Goal: Information Seeking & Learning: Learn about a topic

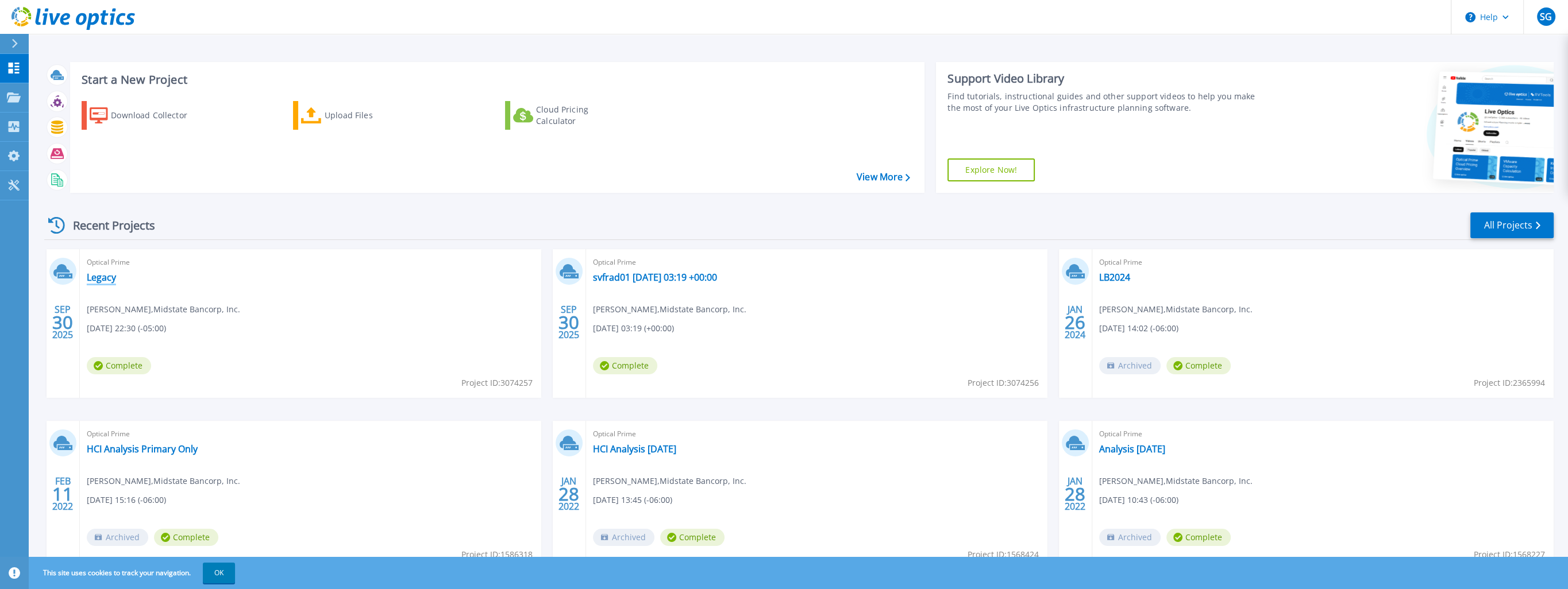
click at [106, 275] on link "Legacy" at bounding box center [101, 277] width 29 height 12
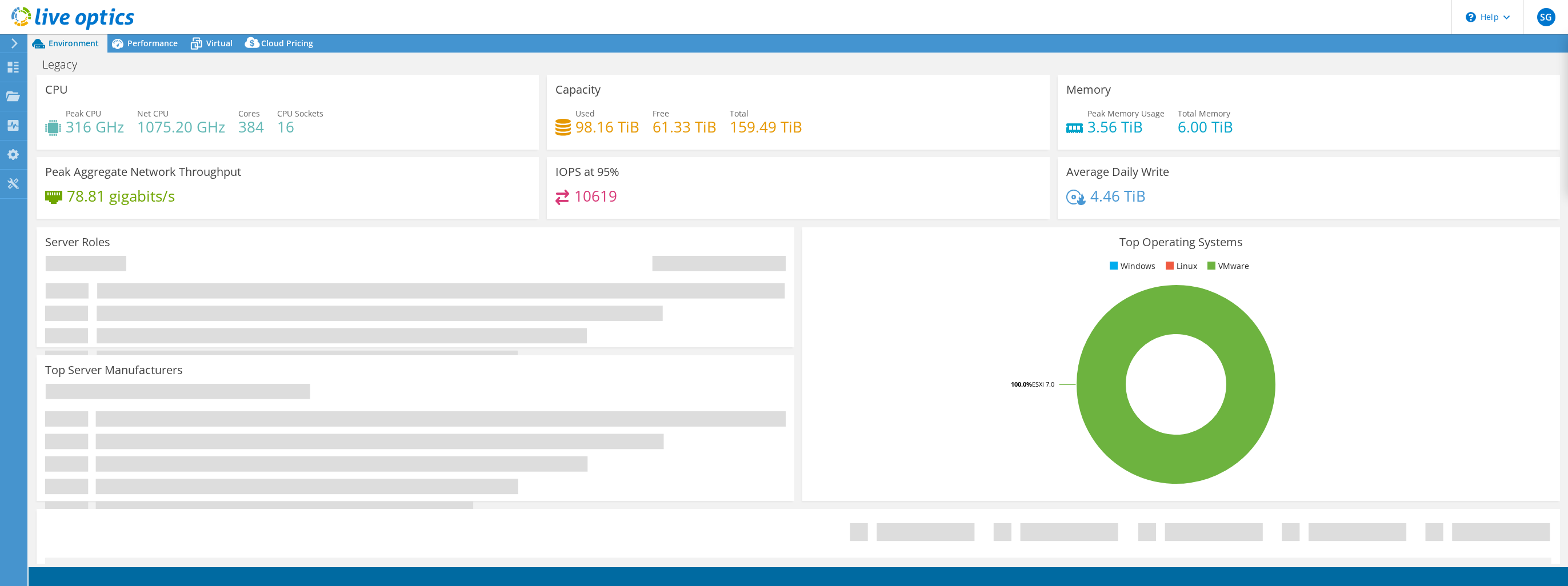
select select "USD"
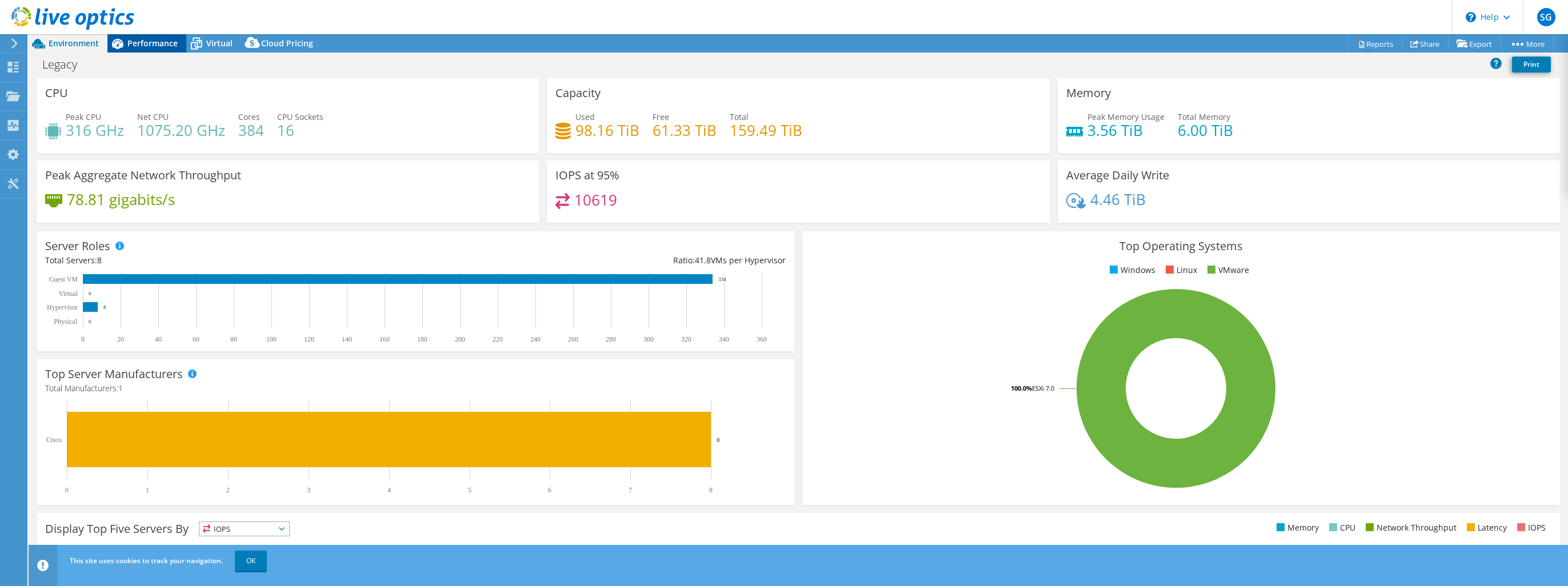
click at [130, 43] on span "Performance" at bounding box center [153, 43] width 50 height 11
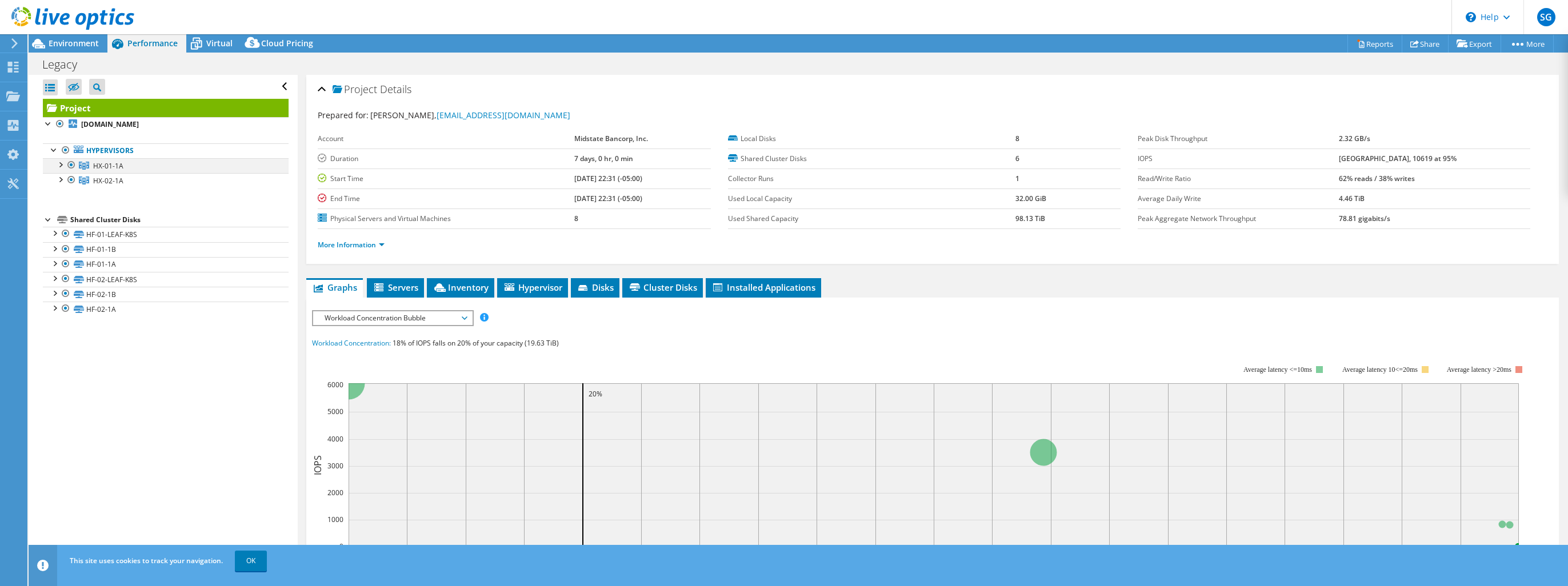
click at [61, 163] on div at bounding box center [60, 164] width 12 height 12
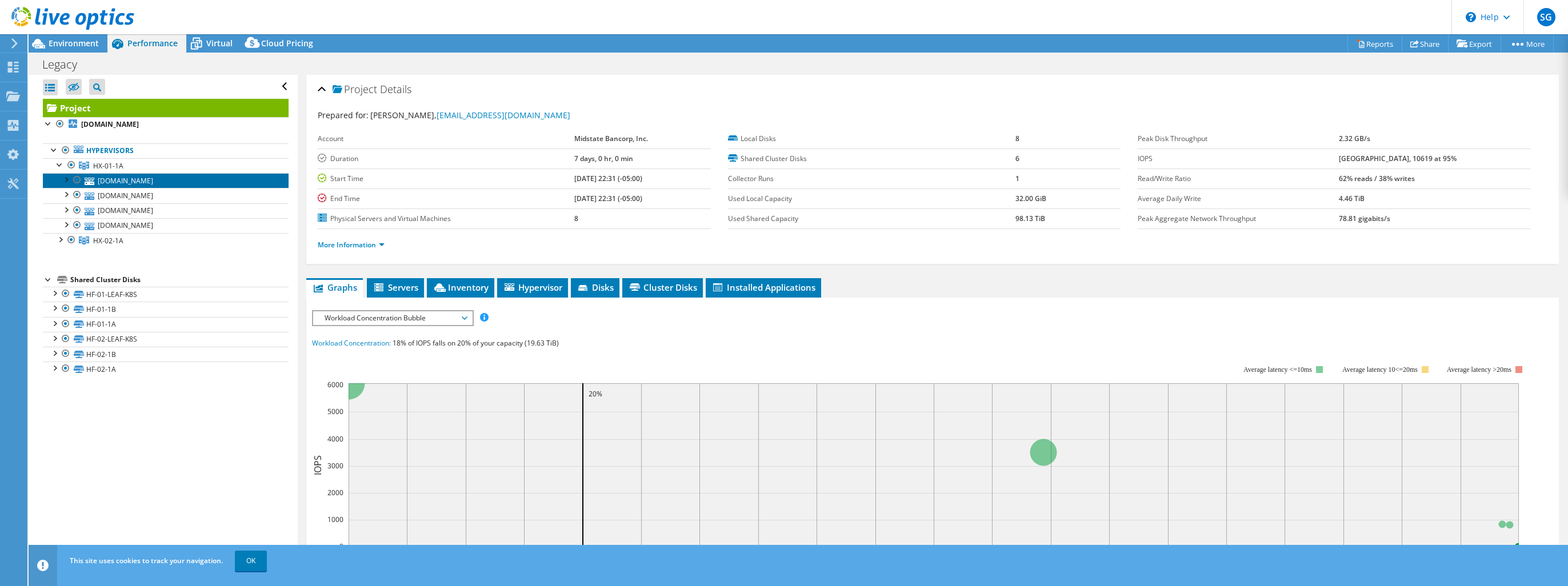
click at [117, 178] on link "sphflx11.legacy01.legacybank.com" at bounding box center [165, 181] width 246 height 15
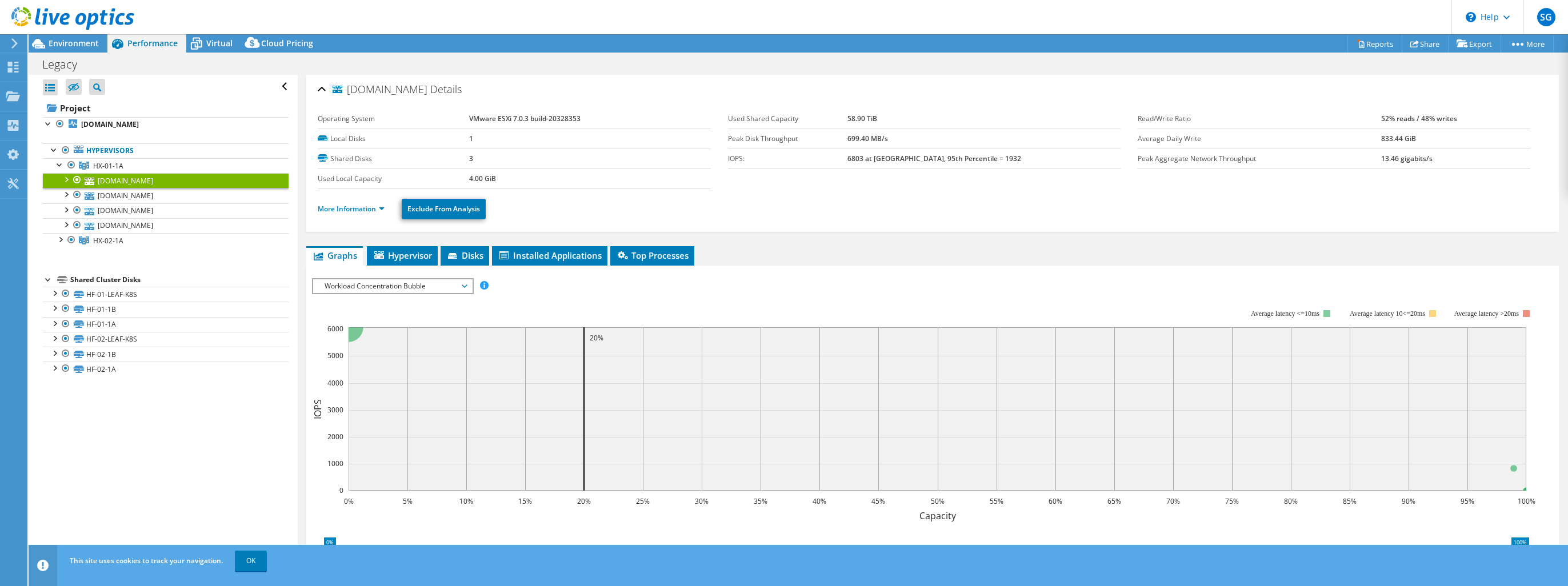
click at [67, 180] on div at bounding box center [66, 179] width 12 height 12
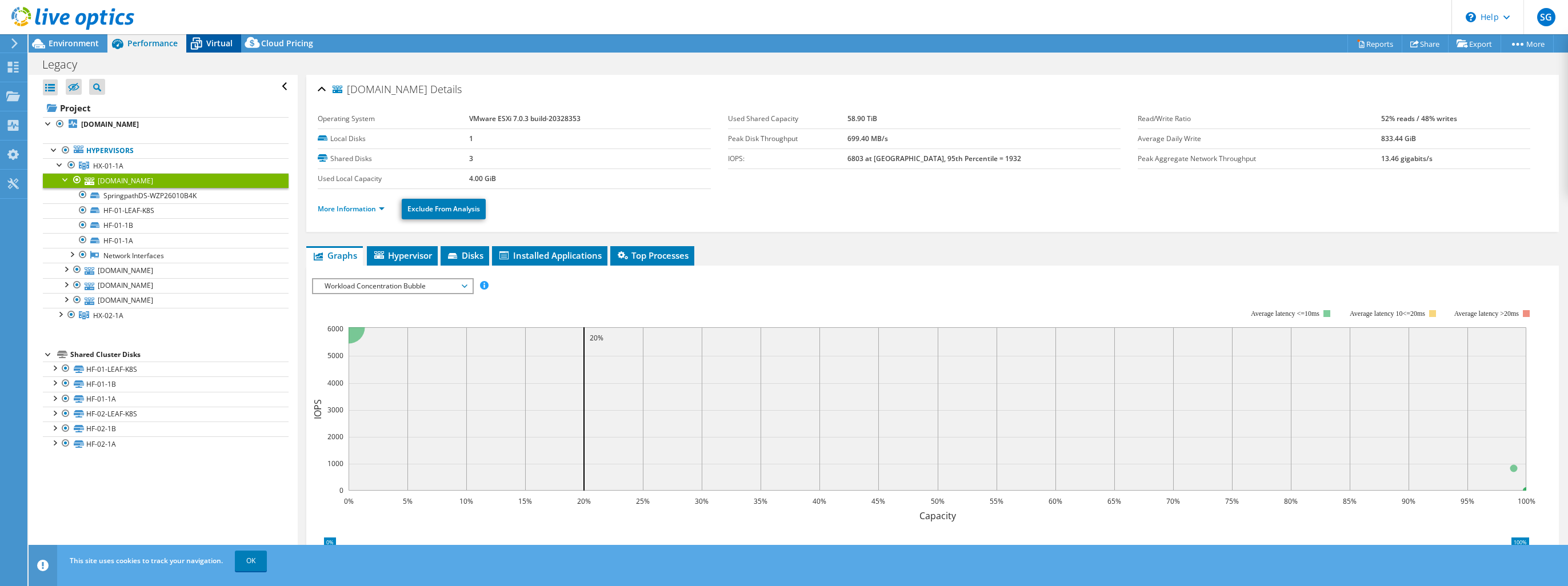
click at [213, 43] on span "Virtual" at bounding box center [219, 43] width 27 height 11
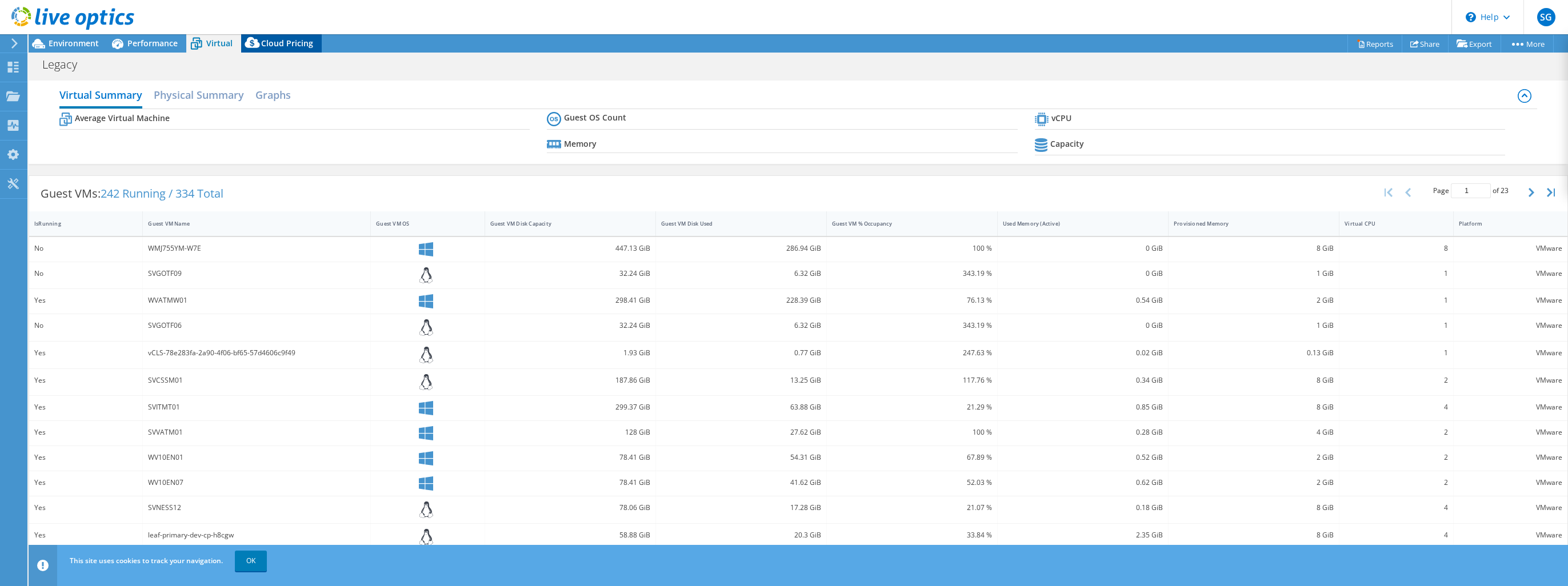
click at [283, 38] on span "Cloud Pricing" at bounding box center [287, 43] width 52 height 11
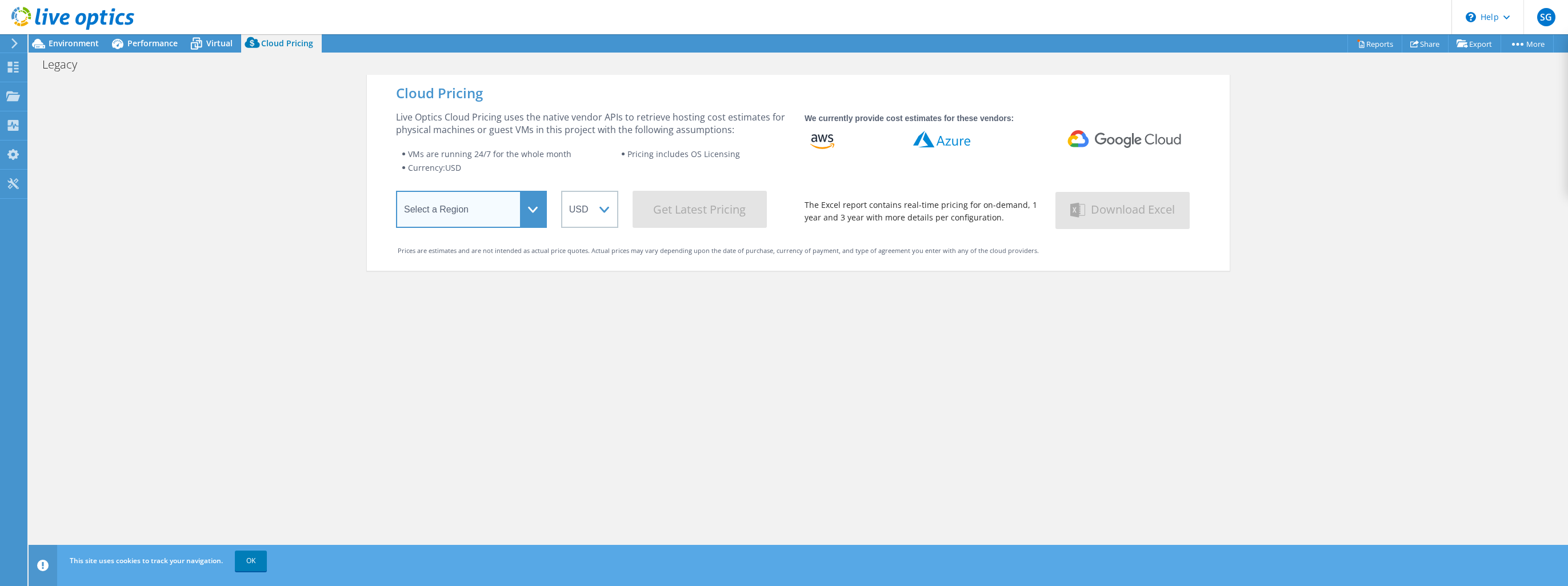
click at [524, 208] on select "Select a Region Asia Pacific (Hong Kong) Asia Pacific (Mumbai) Asia Pacific (Se…" at bounding box center [471, 209] width 151 height 38
select select "USWest"
click at [396, 193] on select "Select a Region Asia Pacific (Hong Kong) Asia Pacific (Mumbai) Asia Pacific (Se…" at bounding box center [471, 209] width 151 height 38
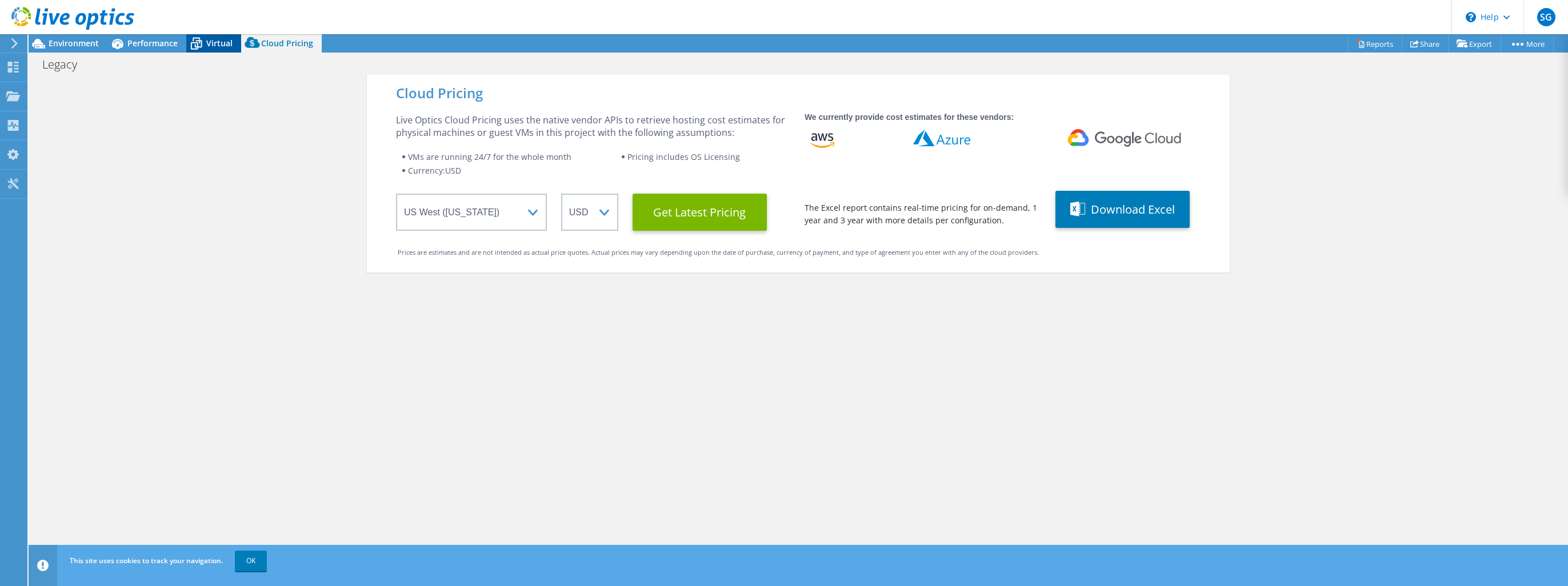
click at [202, 43] on icon at bounding box center [196, 43] width 20 height 20
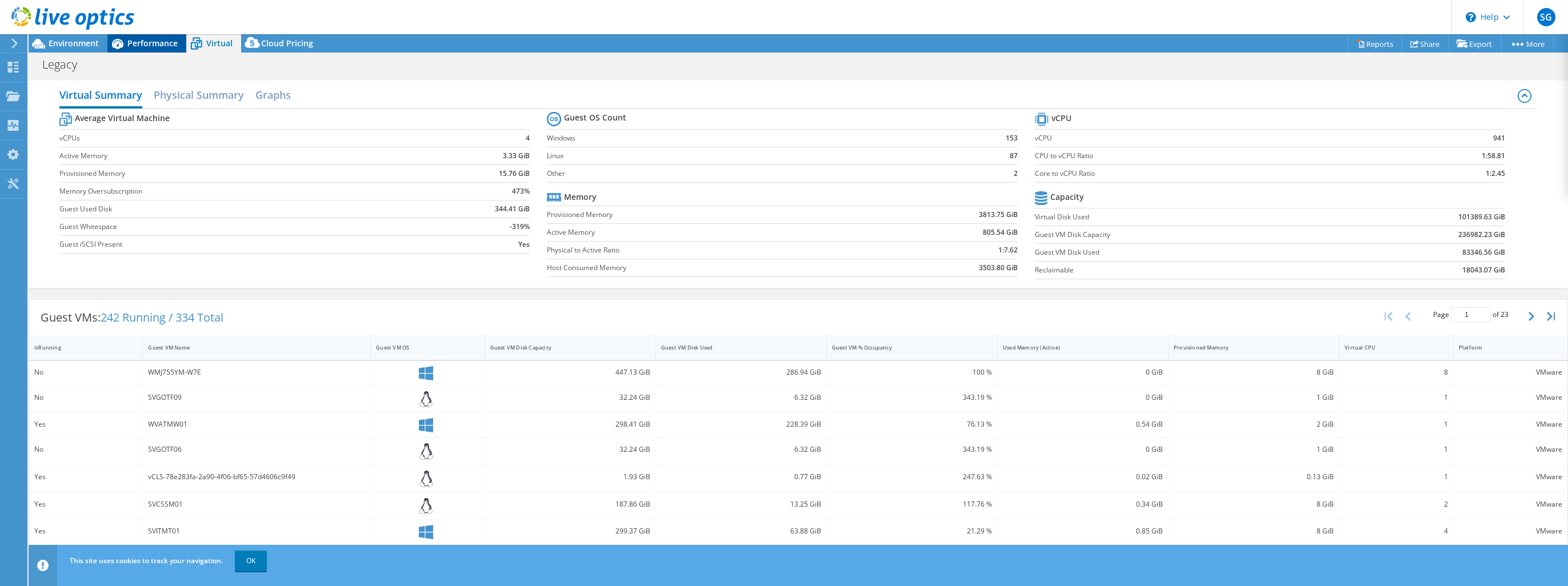
click at [138, 52] on div "Performance" at bounding box center [147, 43] width 79 height 18
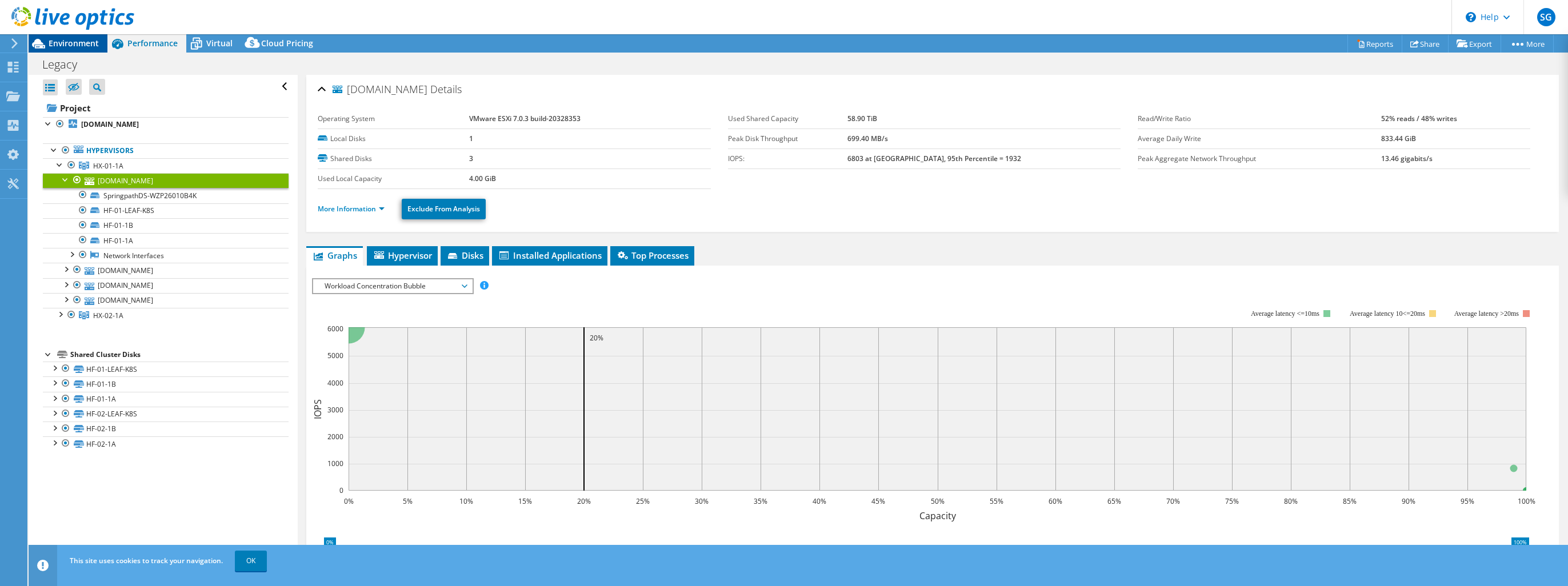
click at [73, 43] on span "Environment" at bounding box center [73, 43] width 50 height 11
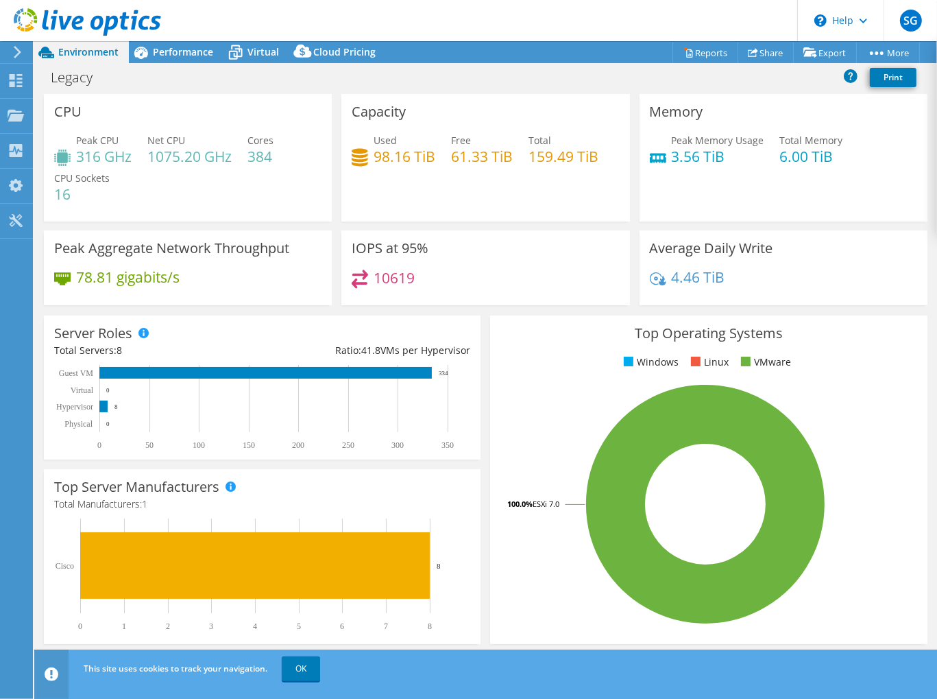
click at [861, 358] on ul "Windows Linux VMware" at bounding box center [708, 362] width 416 height 16
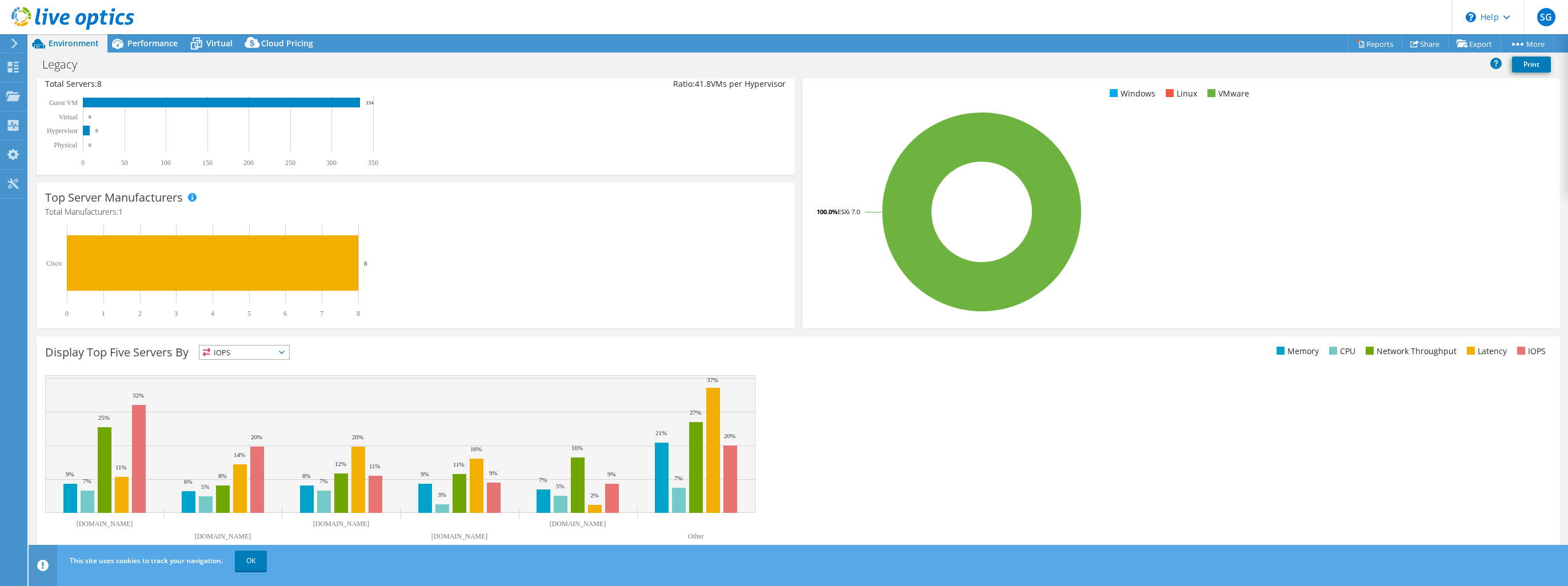
scroll to position [176, 0]
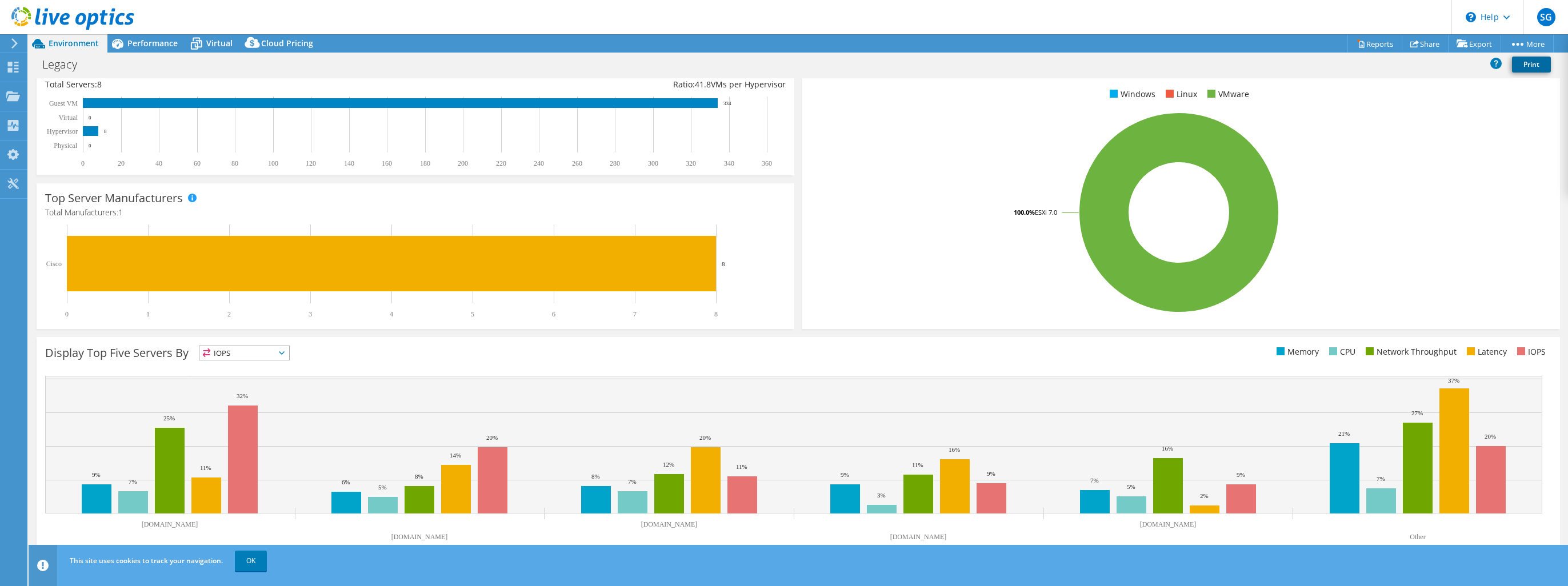
click at [1525, 61] on link "Print" at bounding box center [1531, 64] width 39 height 16
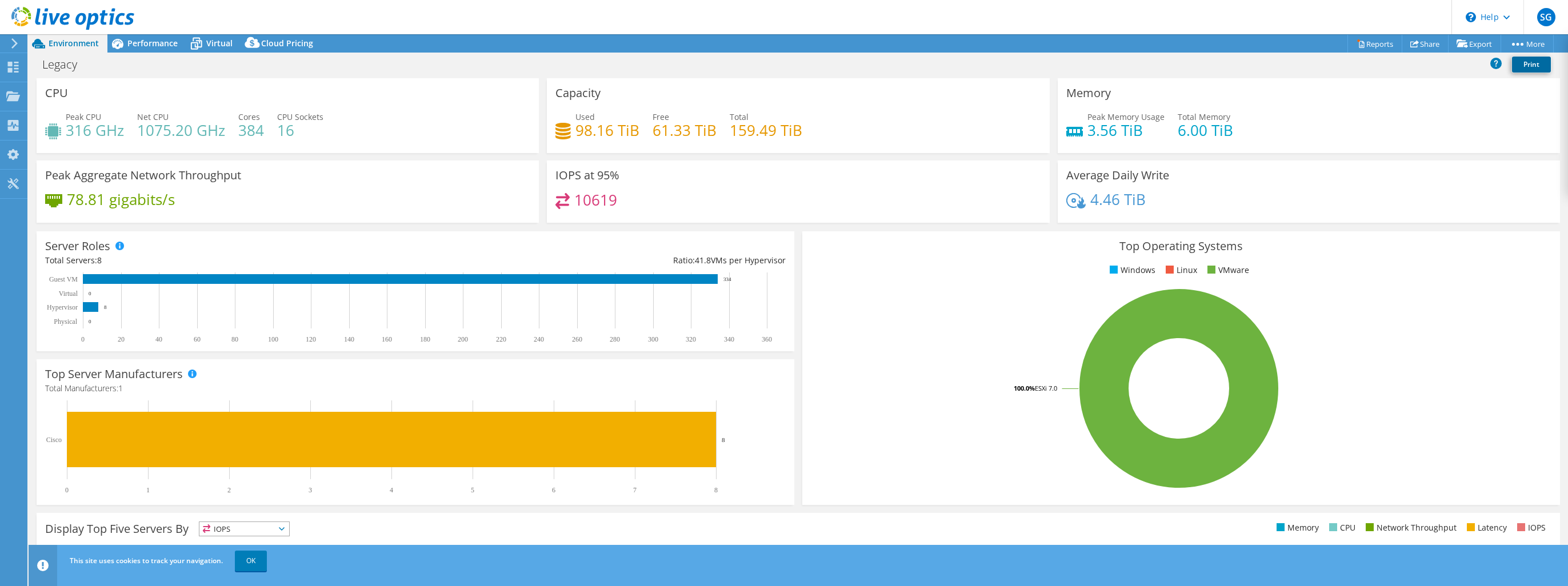
scroll to position [0, 0]
click at [1374, 43] on link "Reports" at bounding box center [1375, 43] width 55 height 18
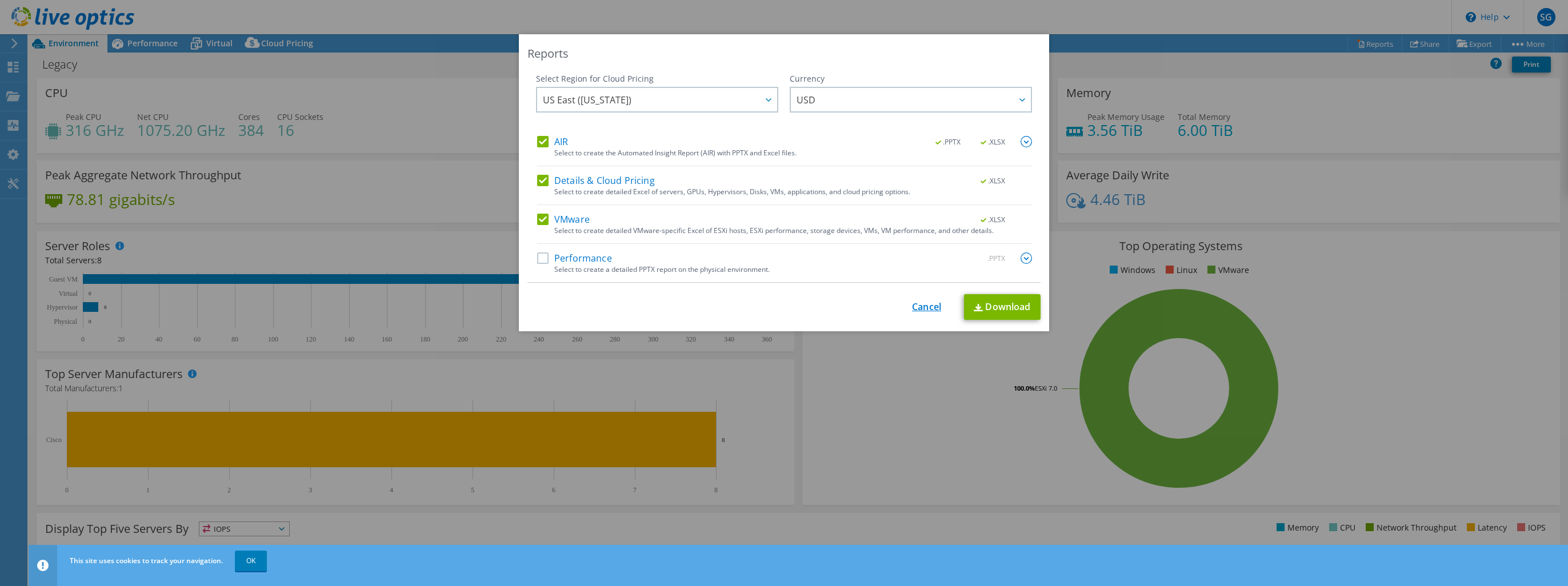
click at [919, 306] on link "Cancel" at bounding box center [926, 307] width 29 height 11
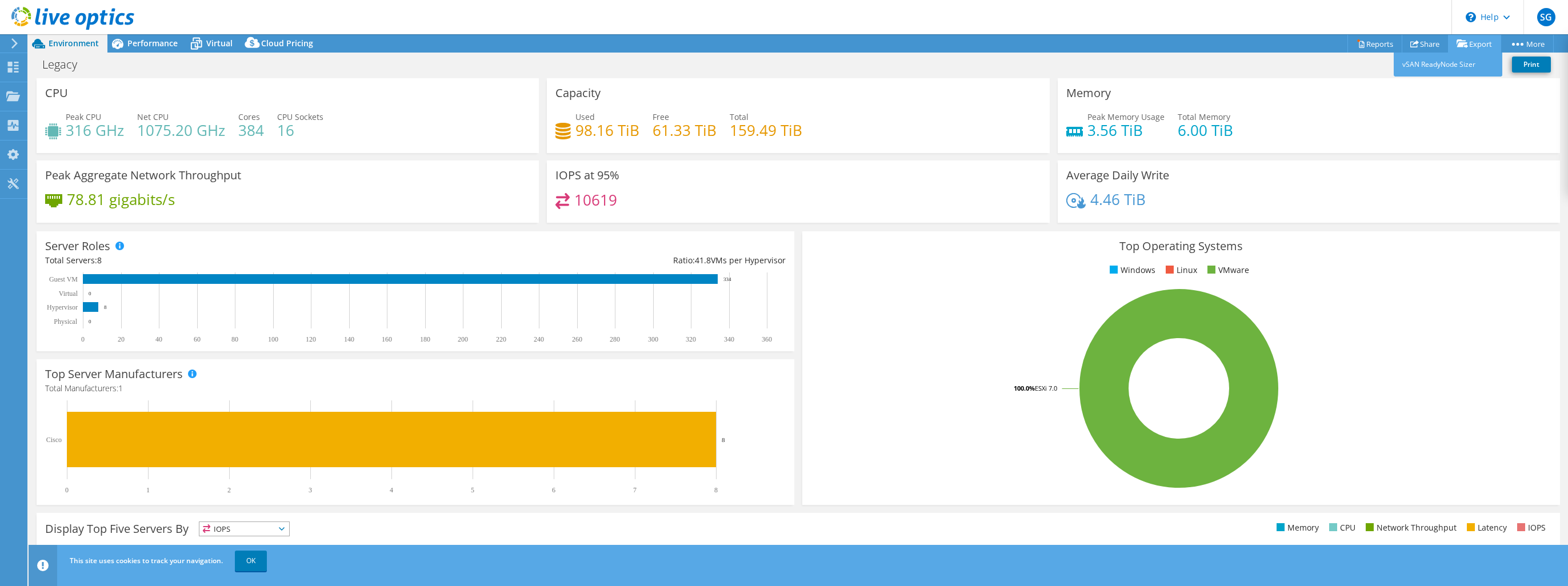
click at [1468, 43] on link "Export" at bounding box center [1475, 43] width 53 height 18
click at [144, 43] on span "Performance" at bounding box center [153, 43] width 50 height 11
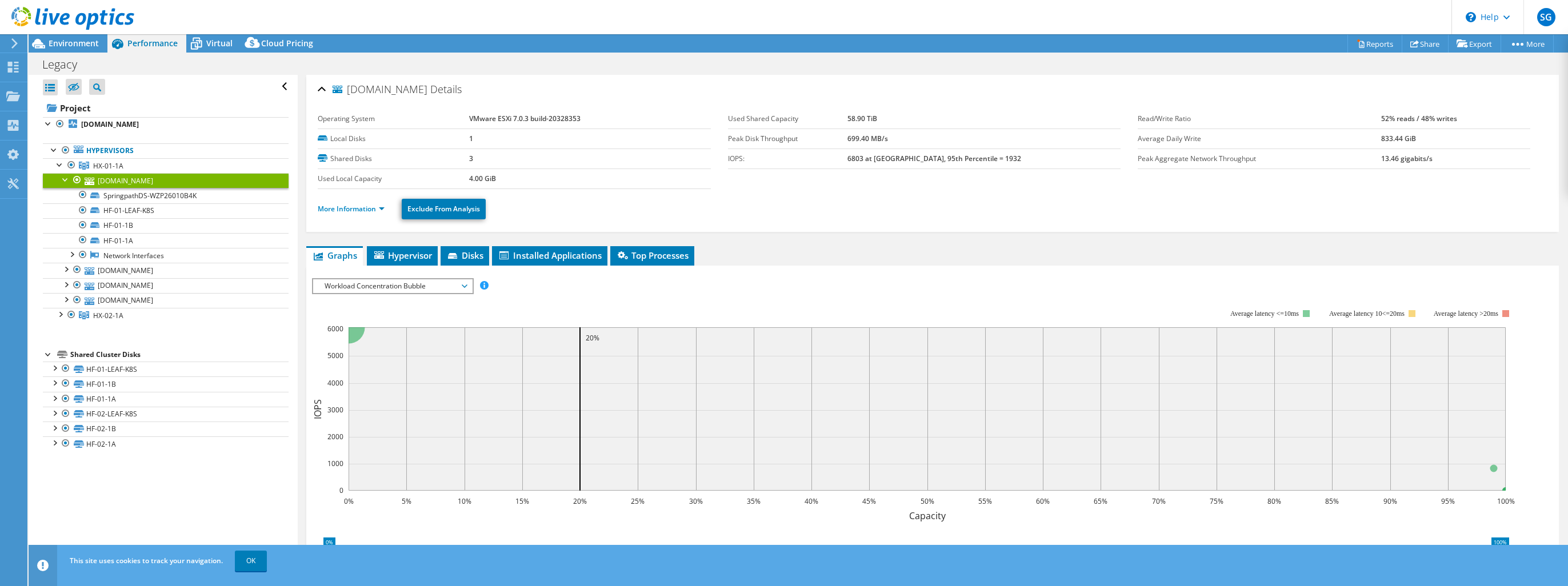
click at [66, 179] on div at bounding box center [66, 179] width 12 height 12
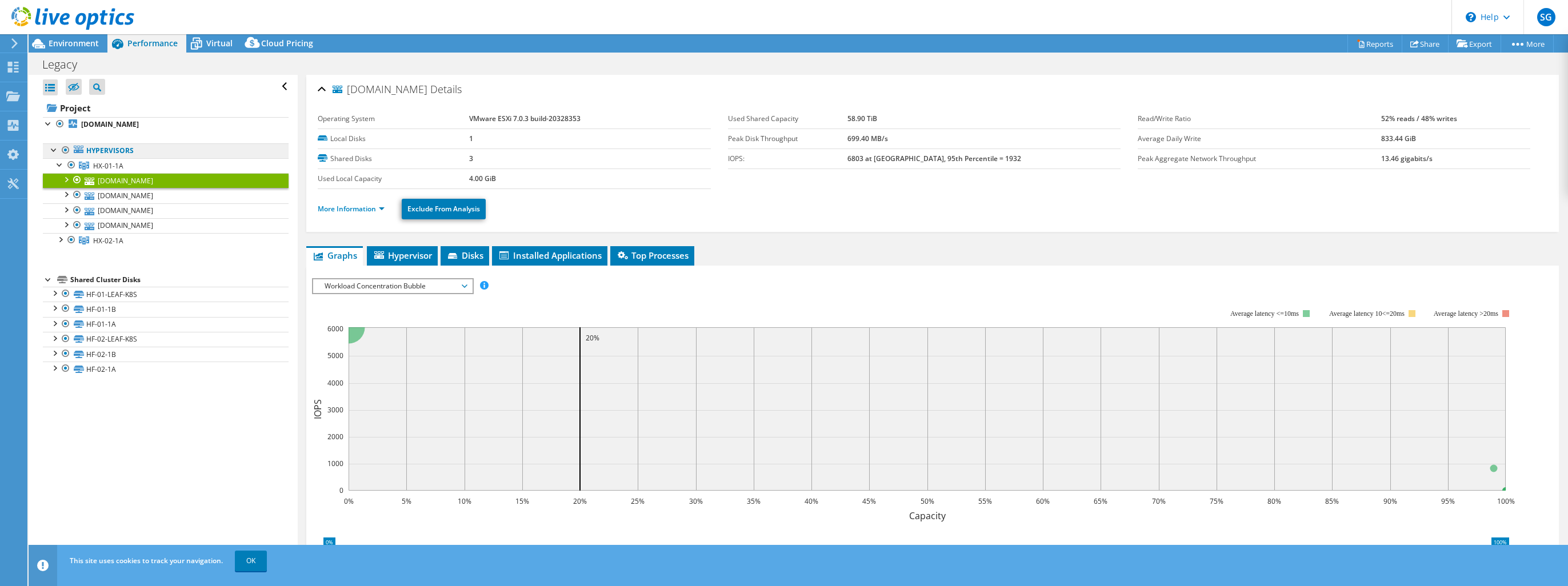
click at [96, 145] on link "Hypervisors" at bounding box center [165, 151] width 246 height 15
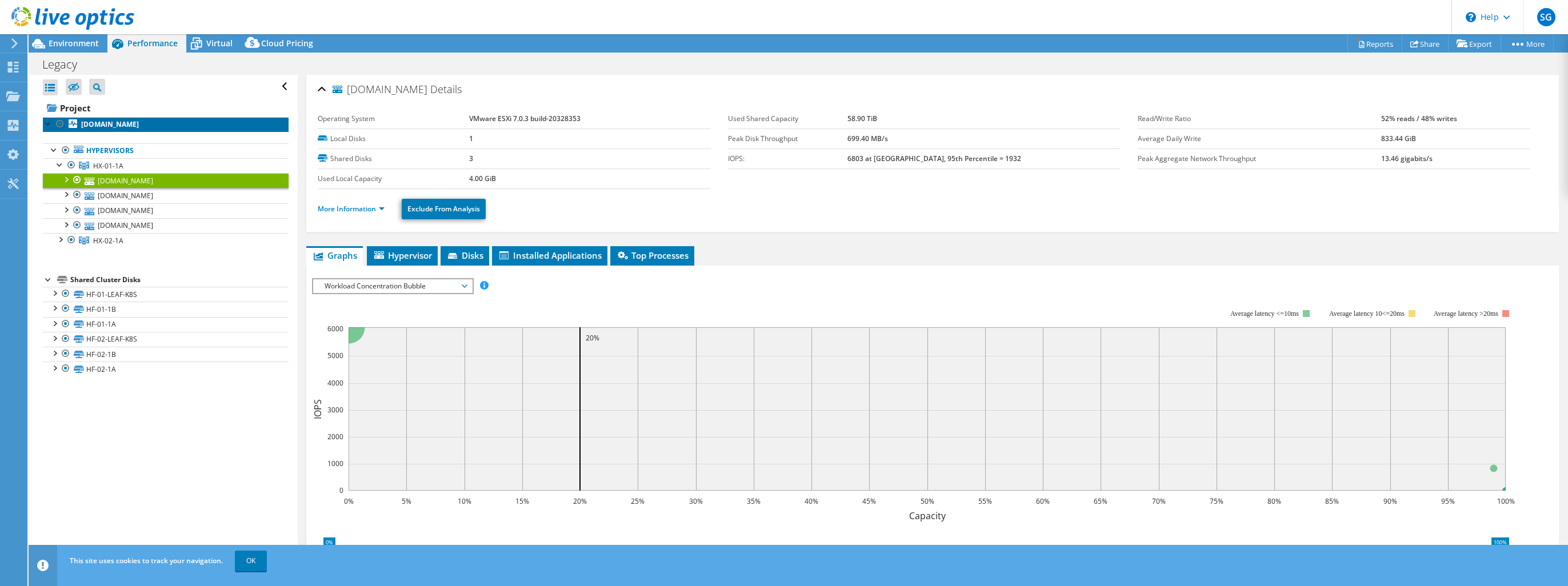
click at [92, 120] on b "sphflx11.legacy01.legacybank.com" at bounding box center [109, 124] width 58 height 10
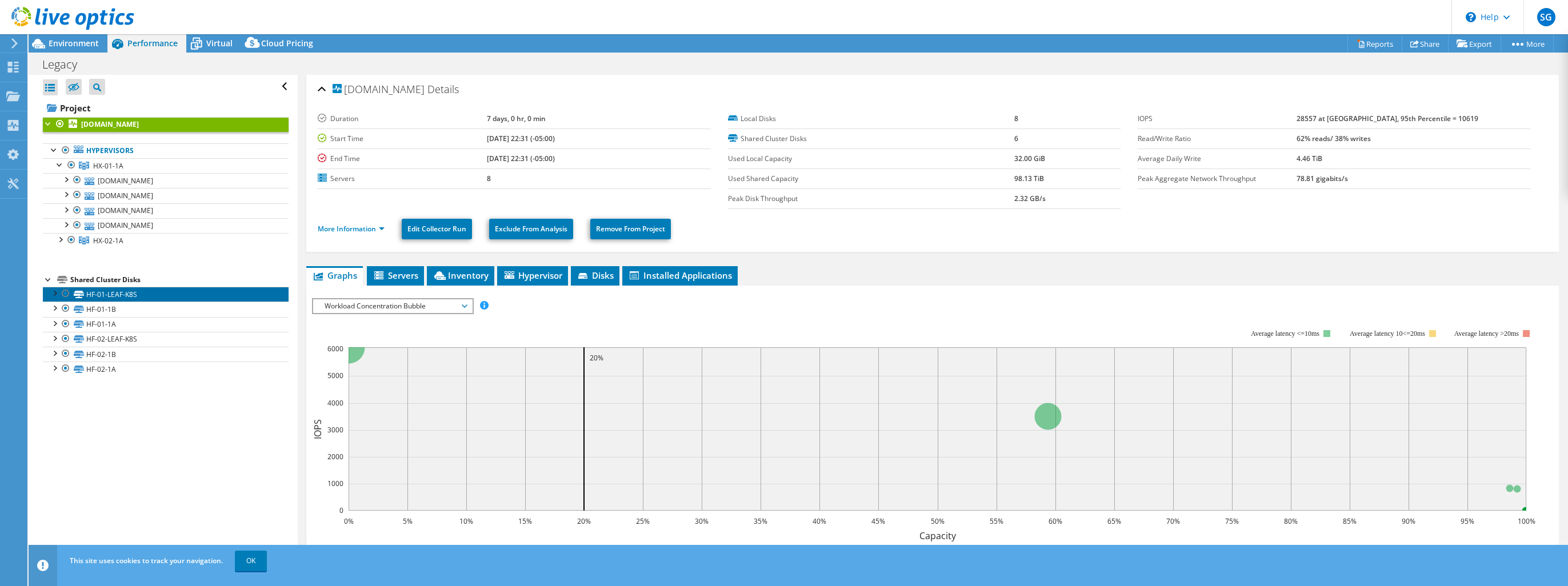
click at [105, 294] on link "HF-01-LEAF-K8S" at bounding box center [165, 294] width 246 height 15
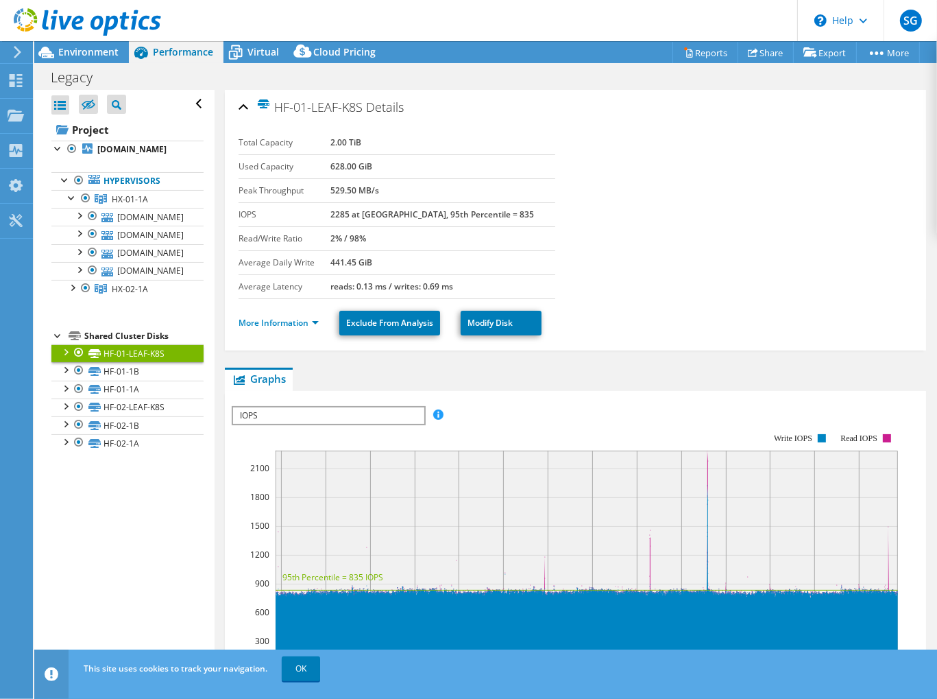
click at [95, 520] on div "Open All Close All Hide Excluded Nodes Project Tree Filter" at bounding box center [124, 381] width 180 height 582
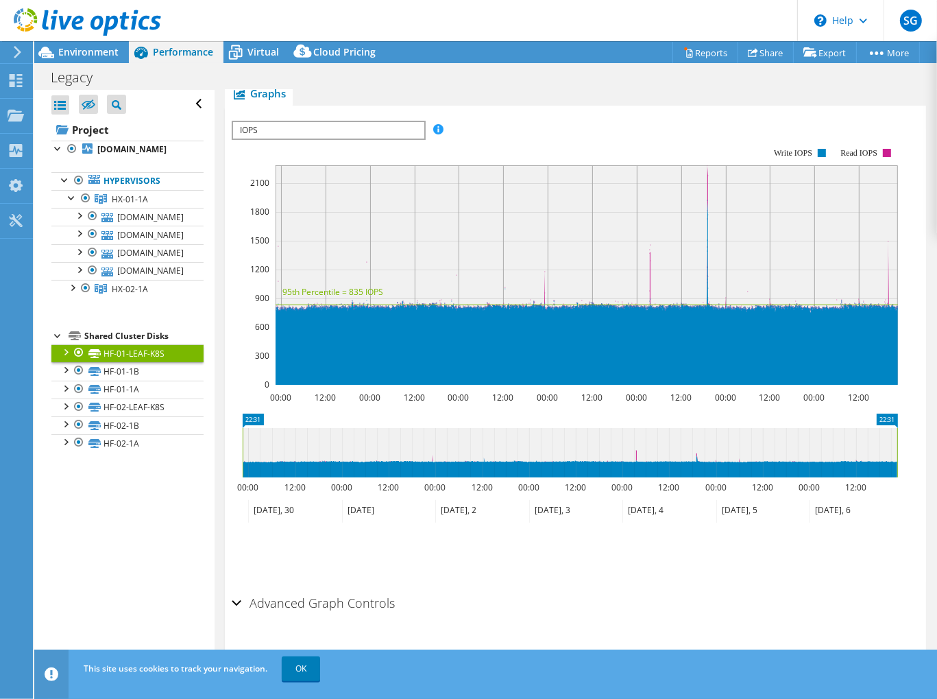
scroll to position [293, 0]
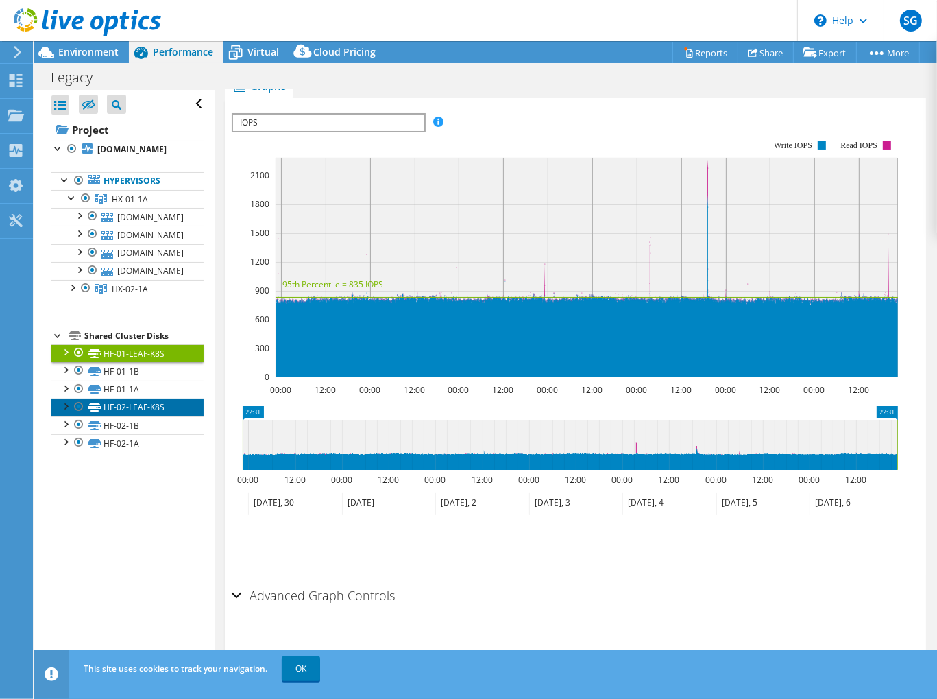
click at [125, 408] on link "HF-02-LEAF-K8S" at bounding box center [127, 407] width 152 height 18
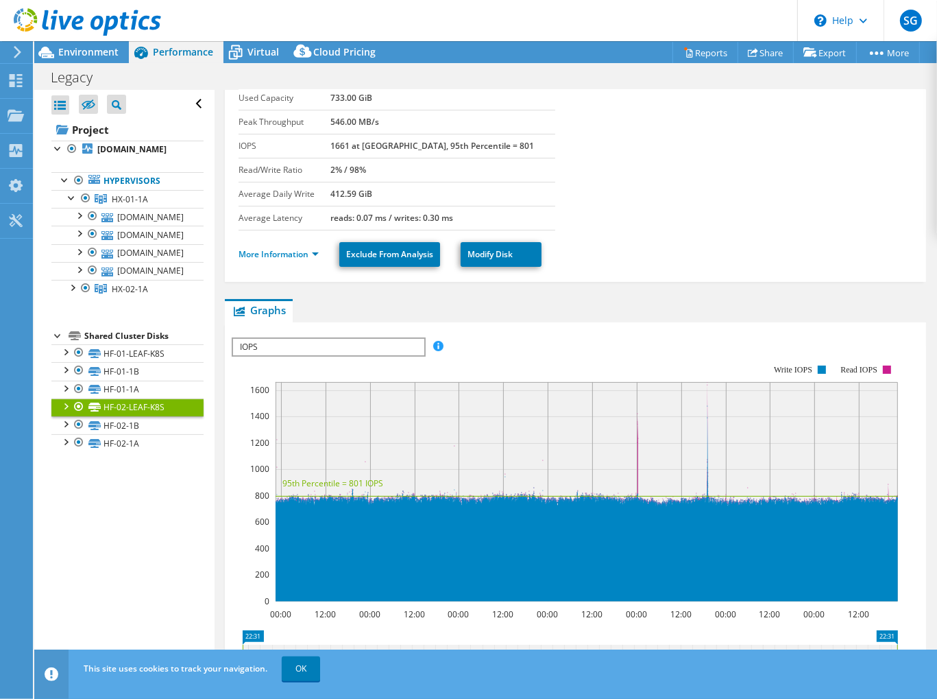
scroll to position [0, 0]
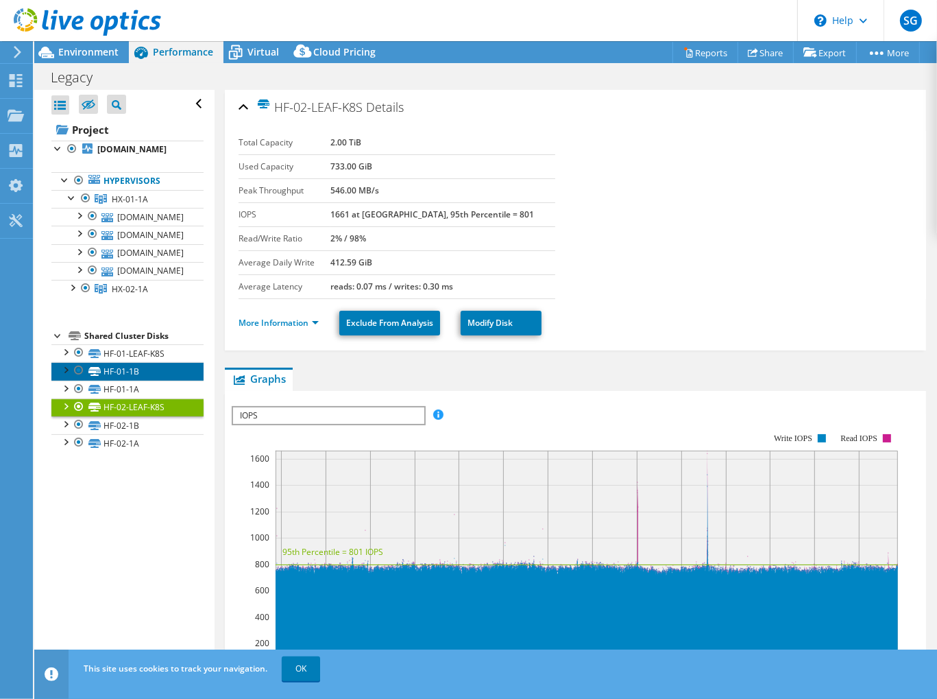
click at [114, 364] on link "HF-01-1B" at bounding box center [127, 371] width 152 height 18
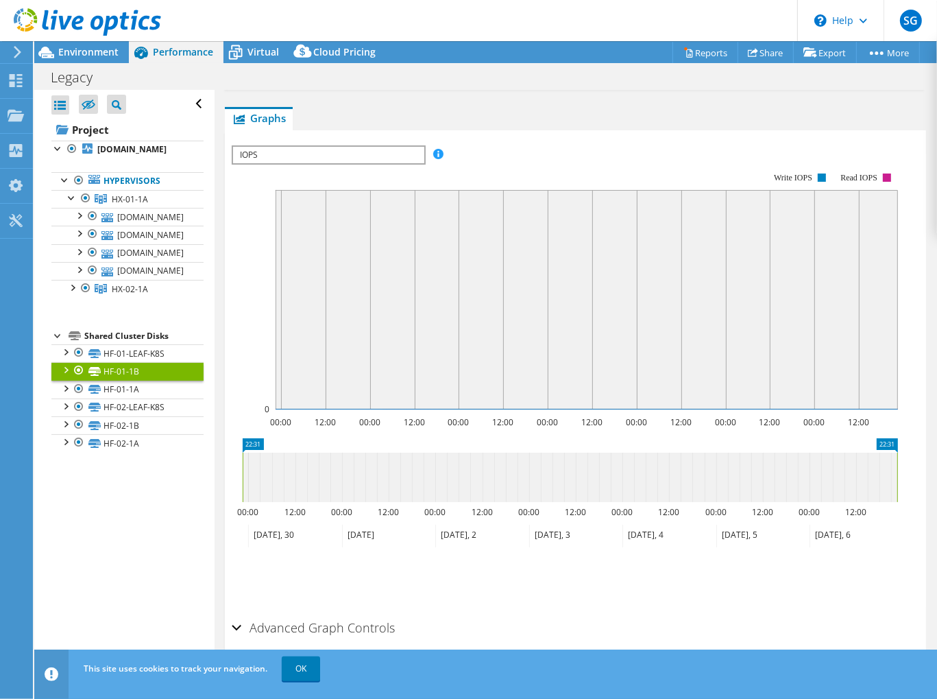
scroll to position [274, 0]
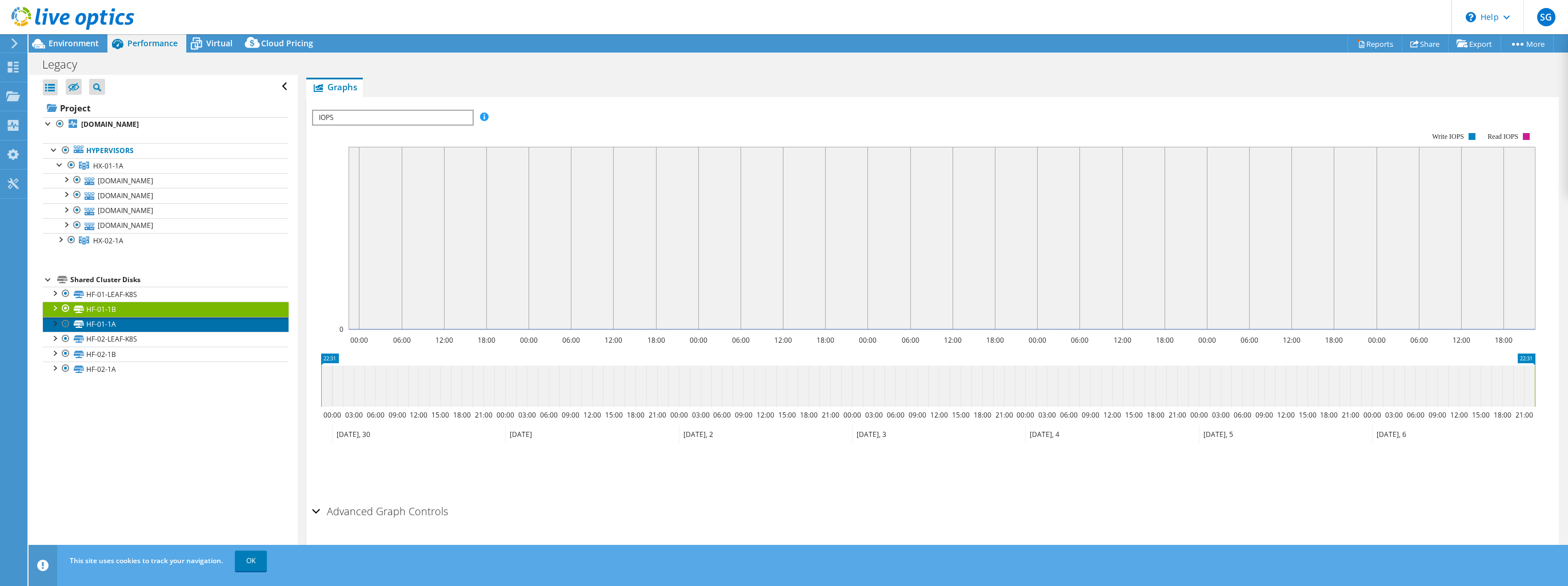
click at [87, 325] on link "HF-01-1A" at bounding box center [165, 324] width 246 height 15
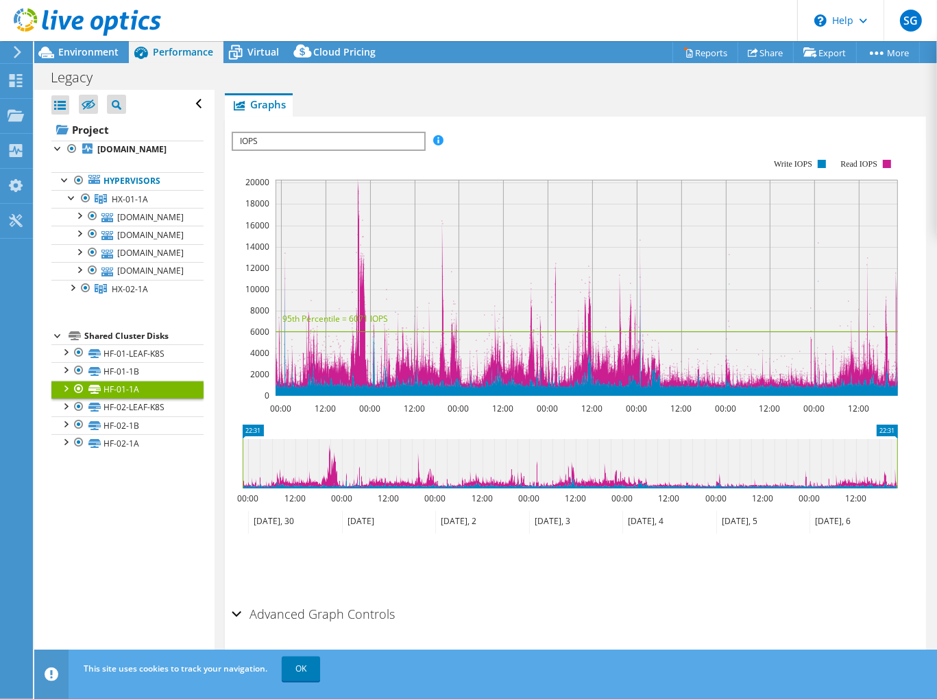
click at [369, 558] on ul "Save Zoom" at bounding box center [572, 561] width 681 height 39
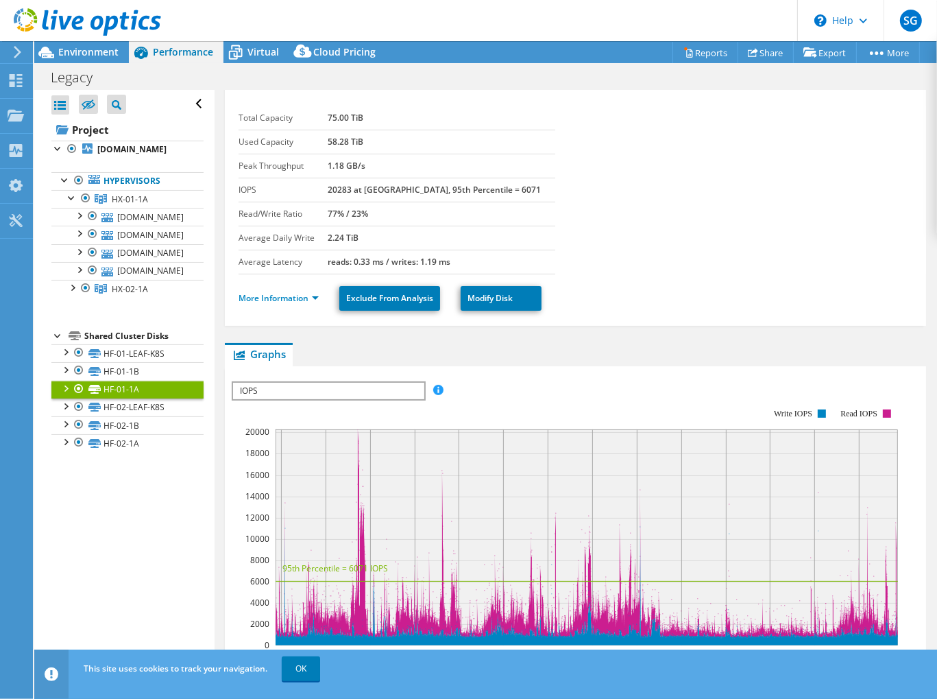
scroll to position [0, 0]
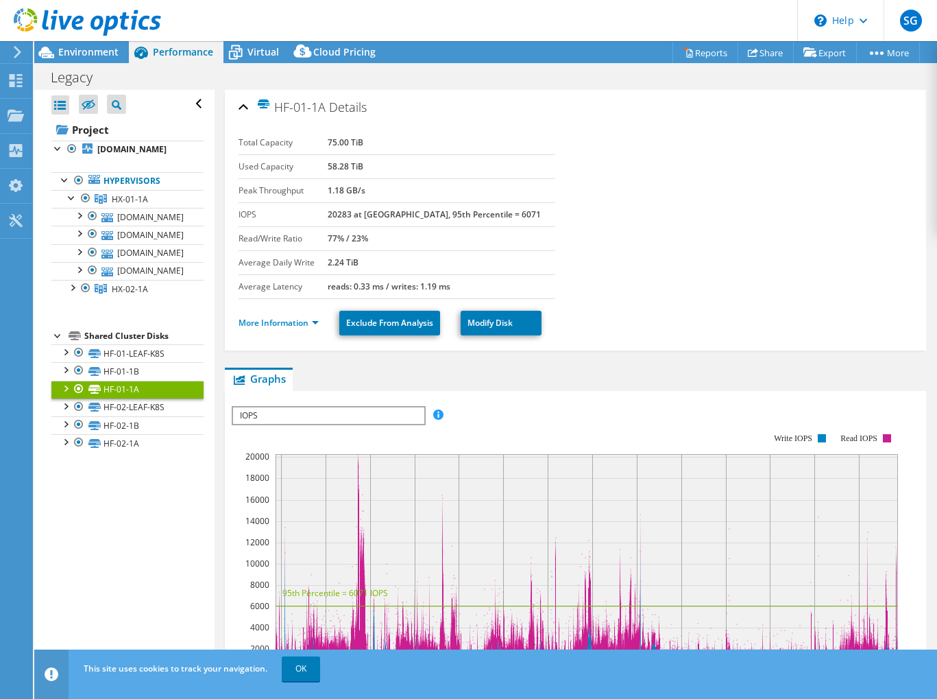
select select "USWest"
select select "USD"
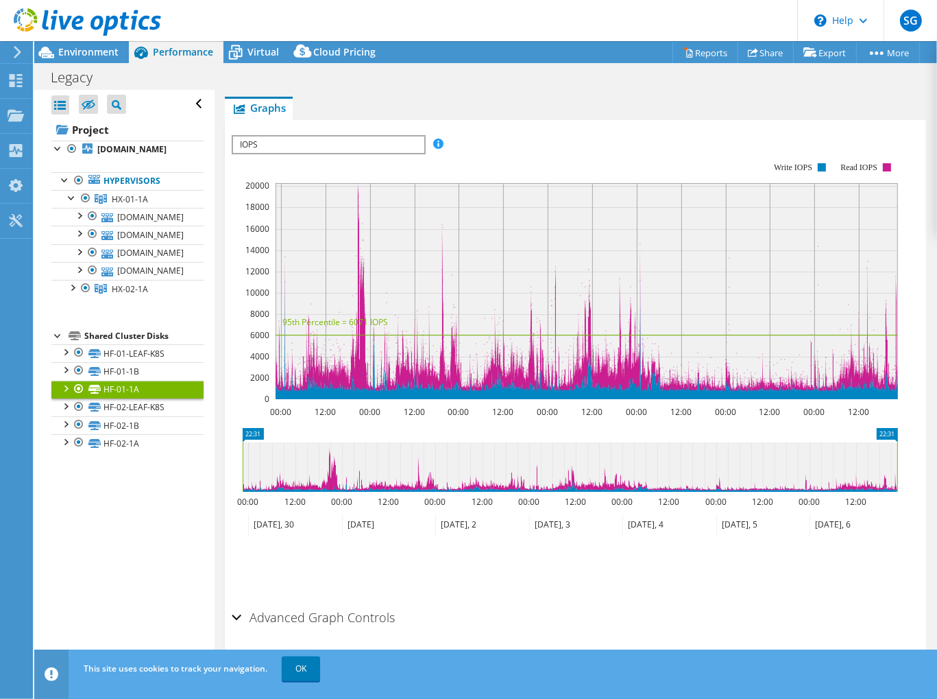
scroll to position [293, 0]
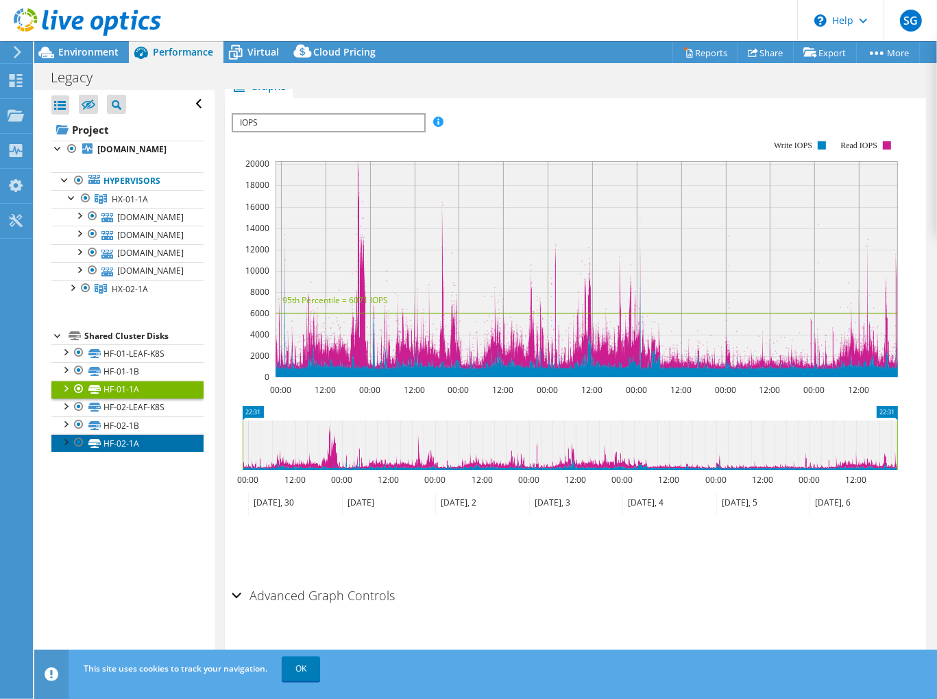
click at [126, 436] on link "HF-02-1A" at bounding box center [127, 443] width 152 height 18
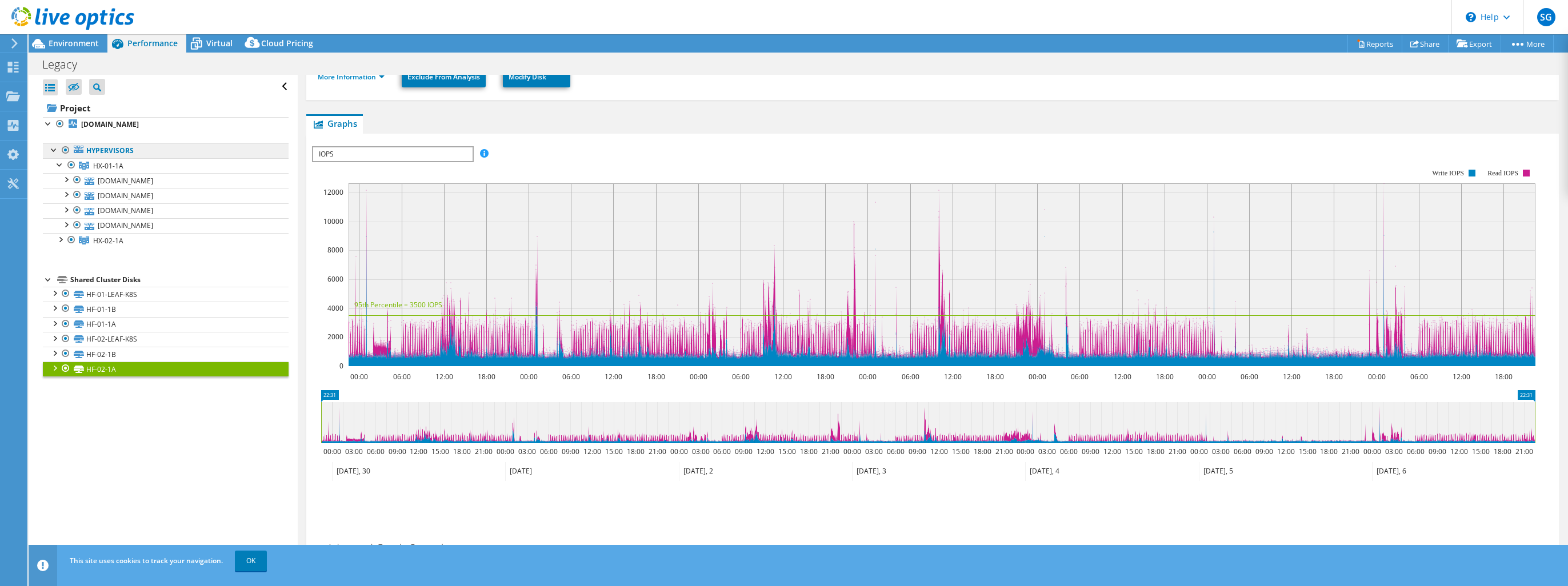
scroll to position [183, 0]
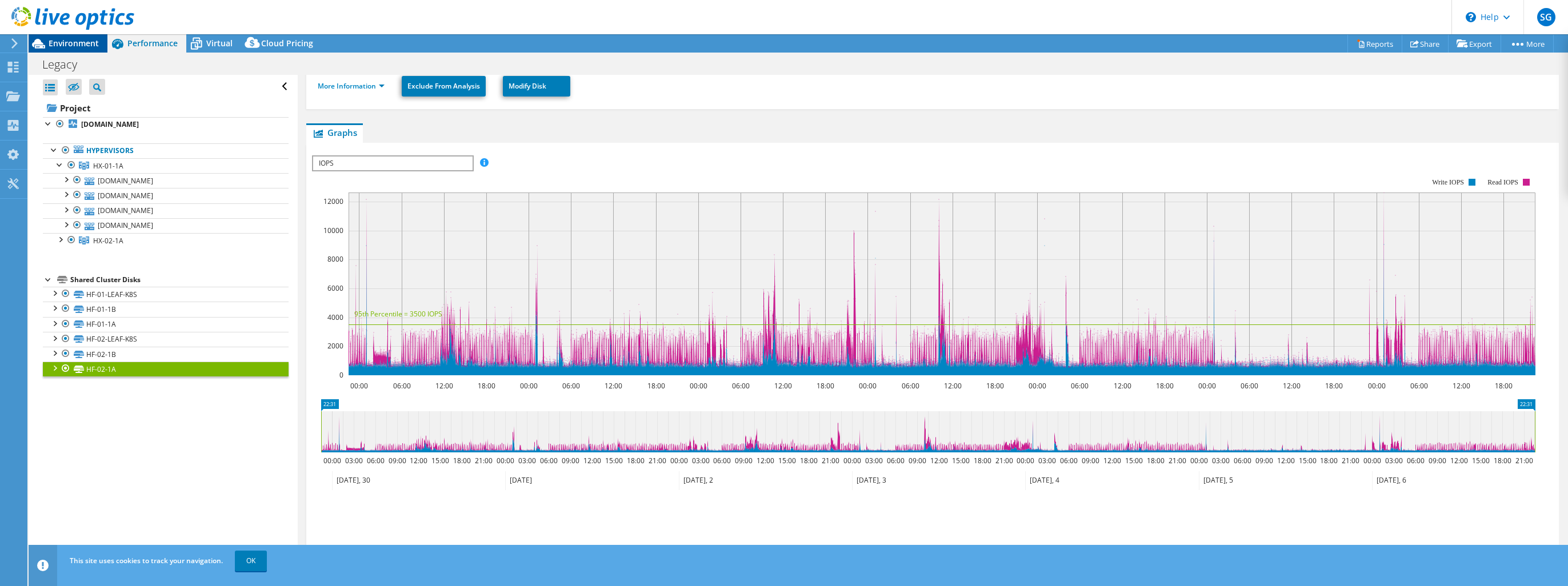
click at [83, 47] on span "Environment" at bounding box center [73, 43] width 50 height 11
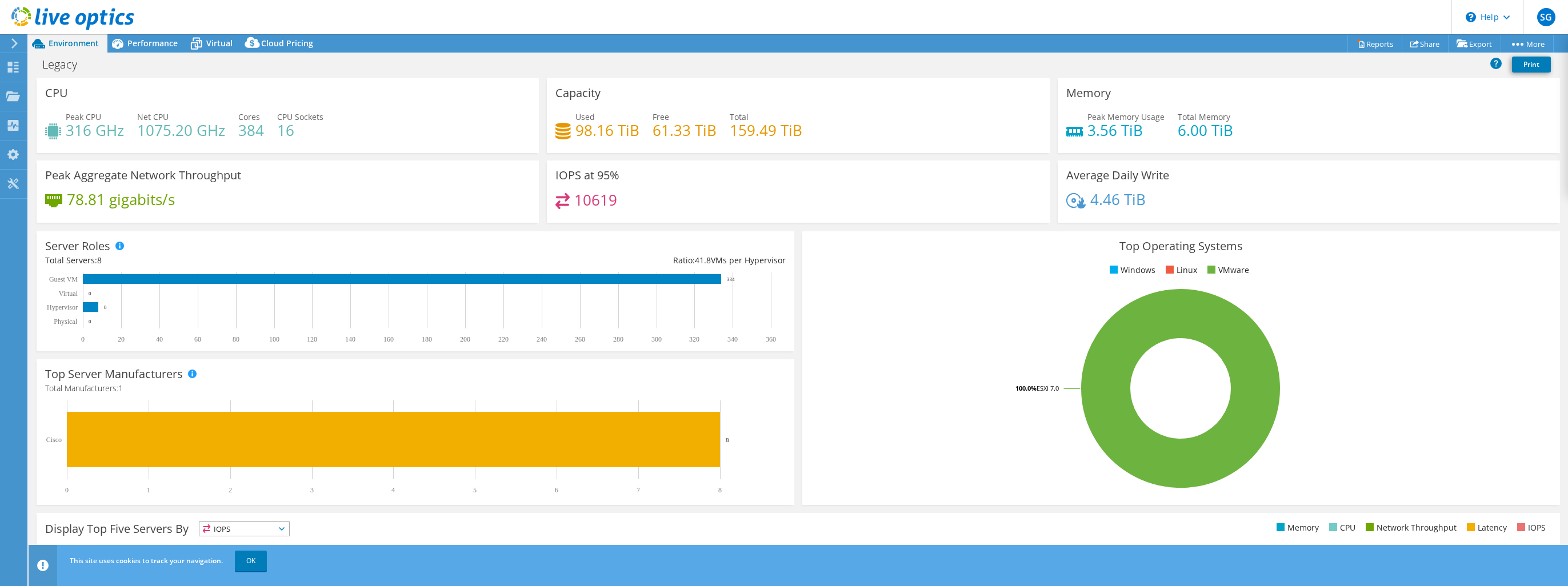
click at [587, 203] on h4 "10619" at bounding box center [595, 199] width 43 height 13
click at [579, 180] on h3 "IOPS at 95%" at bounding box center [587, 175] width 64 height 13
click at [558, 198] on icon at bounding box center [562, 201] width 14 height 16
click at [595, 193] on h4 "10619" at bounding box center [595, 199] width 43 height 13
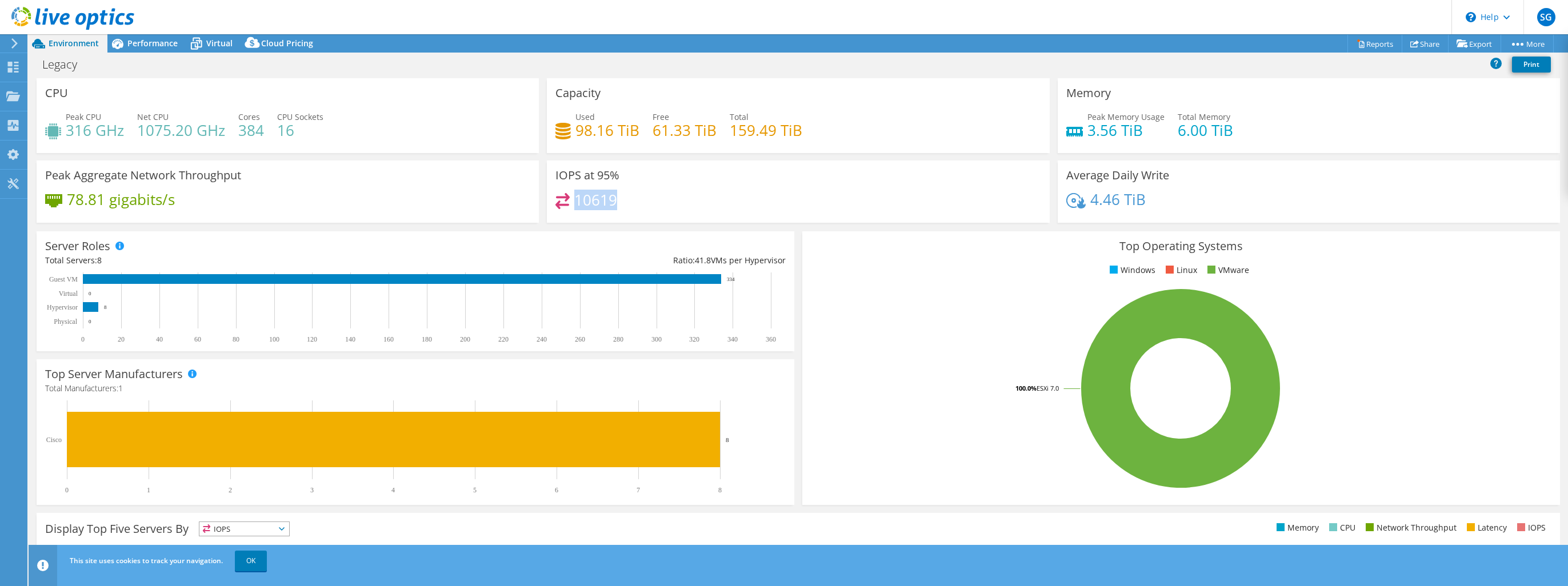
click at [595, 193] on h4 "10619" at bounding box center [595, 199] width 43 height 13
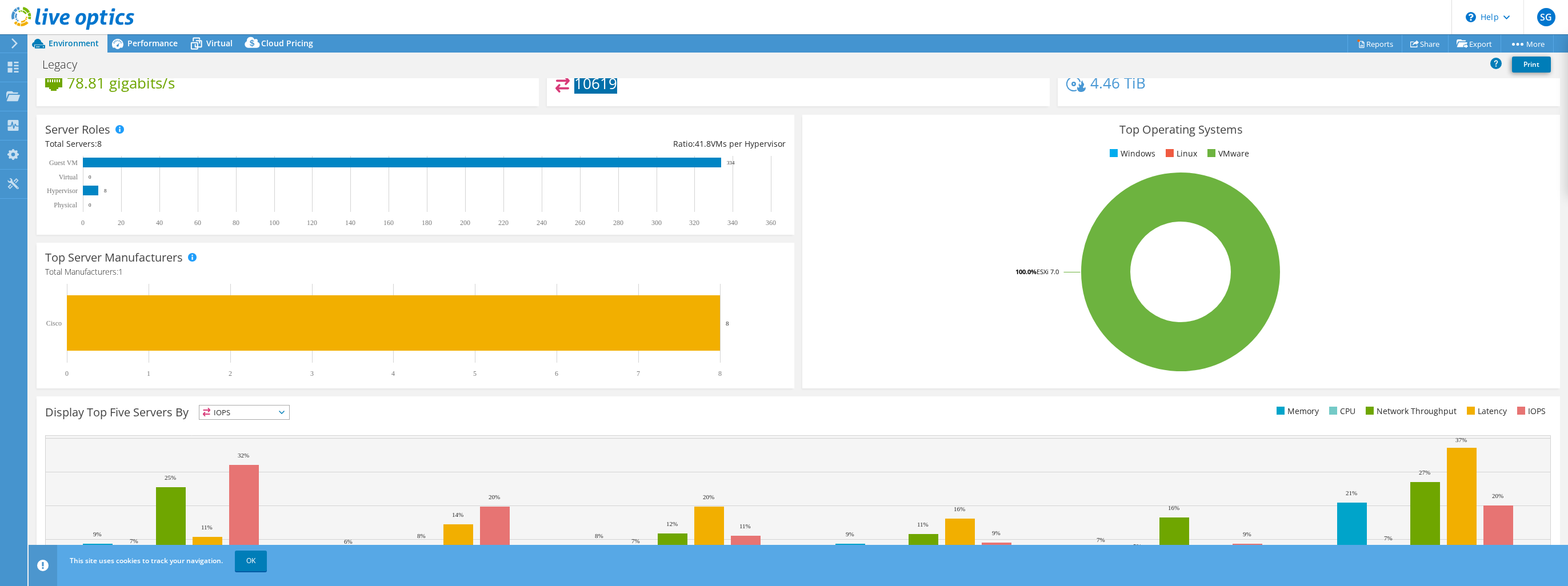
scroll to position [176, 0]
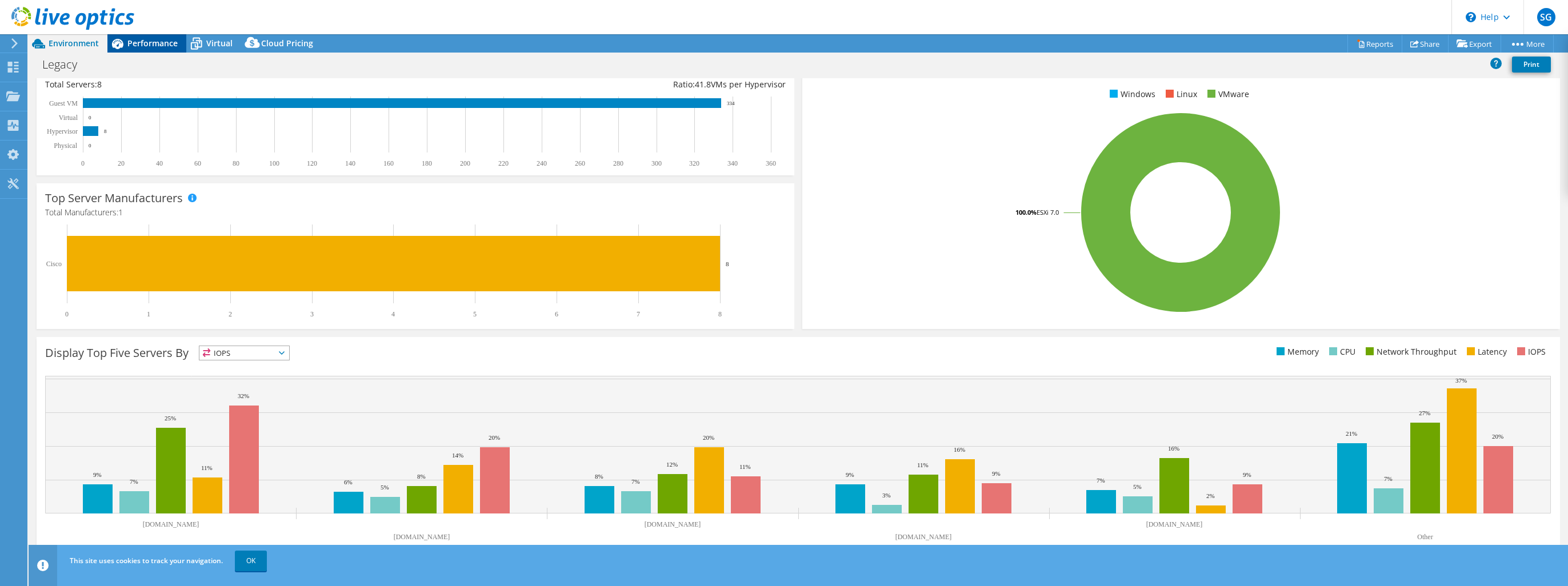
click at [150, 41] on span "Performance" at bounding box center [153, 43] width 50 height 11
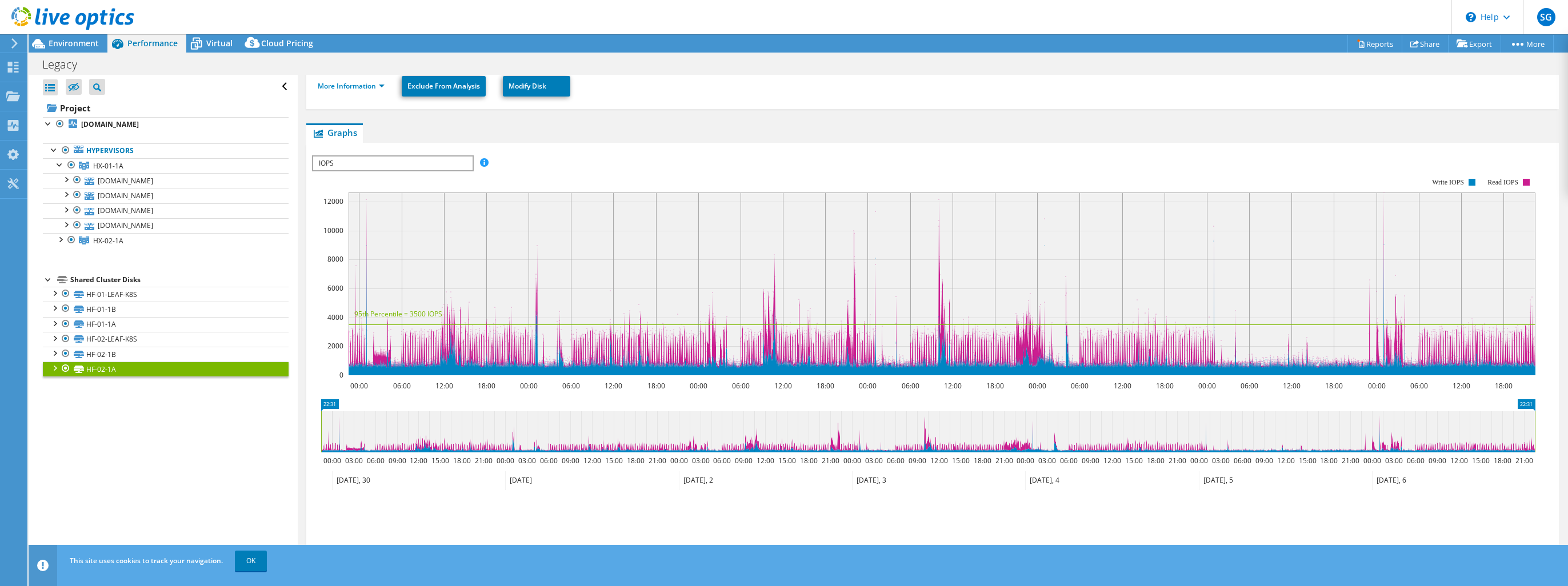
scroll to position [0, 0]
click at [103, 293] on link "HF-01-LEAF-K8S" at bounding box center [165, 294] width 246 height 15
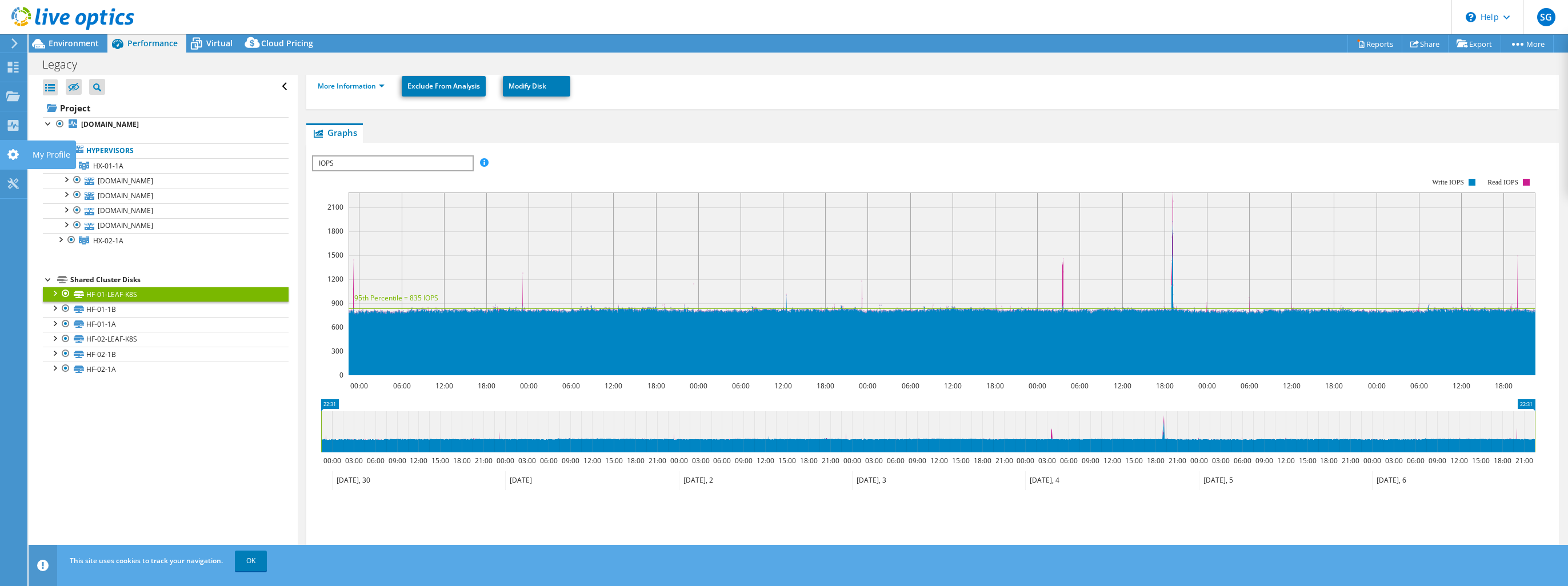
click at [14, 152] on use at bounding box center [13, 154] width 12 height 11
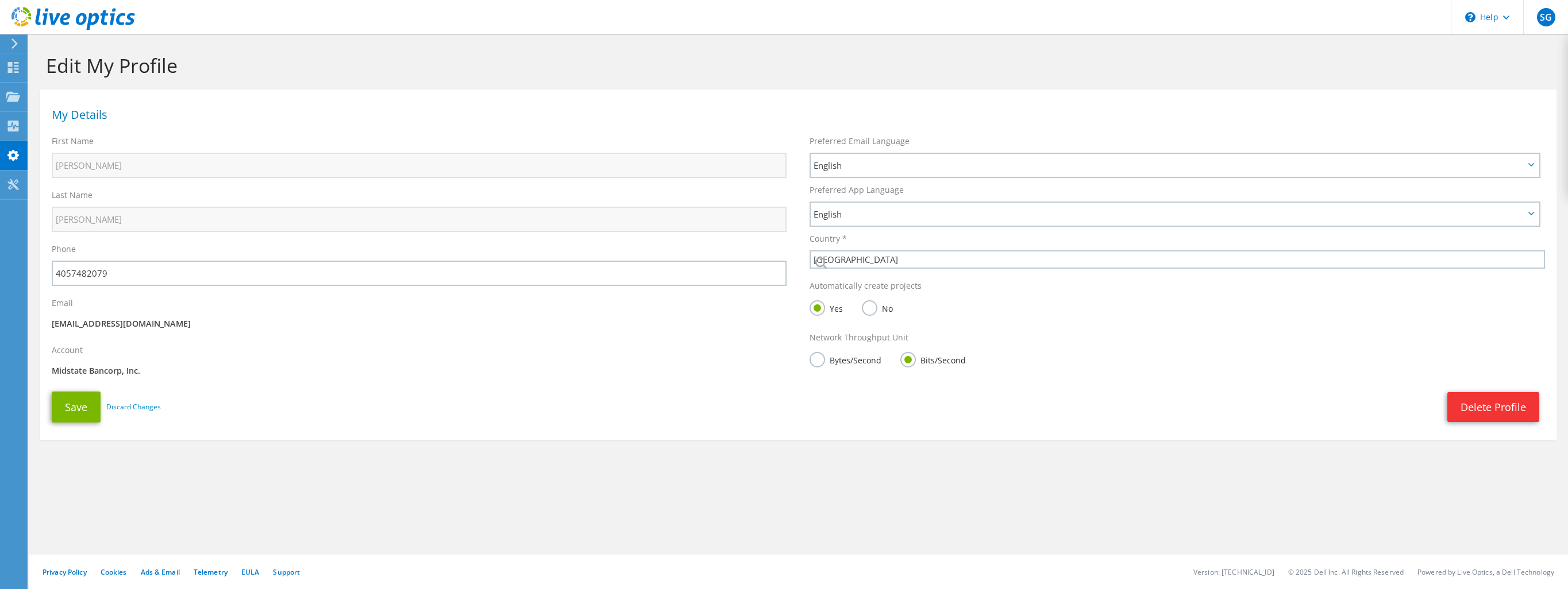
select select "224"
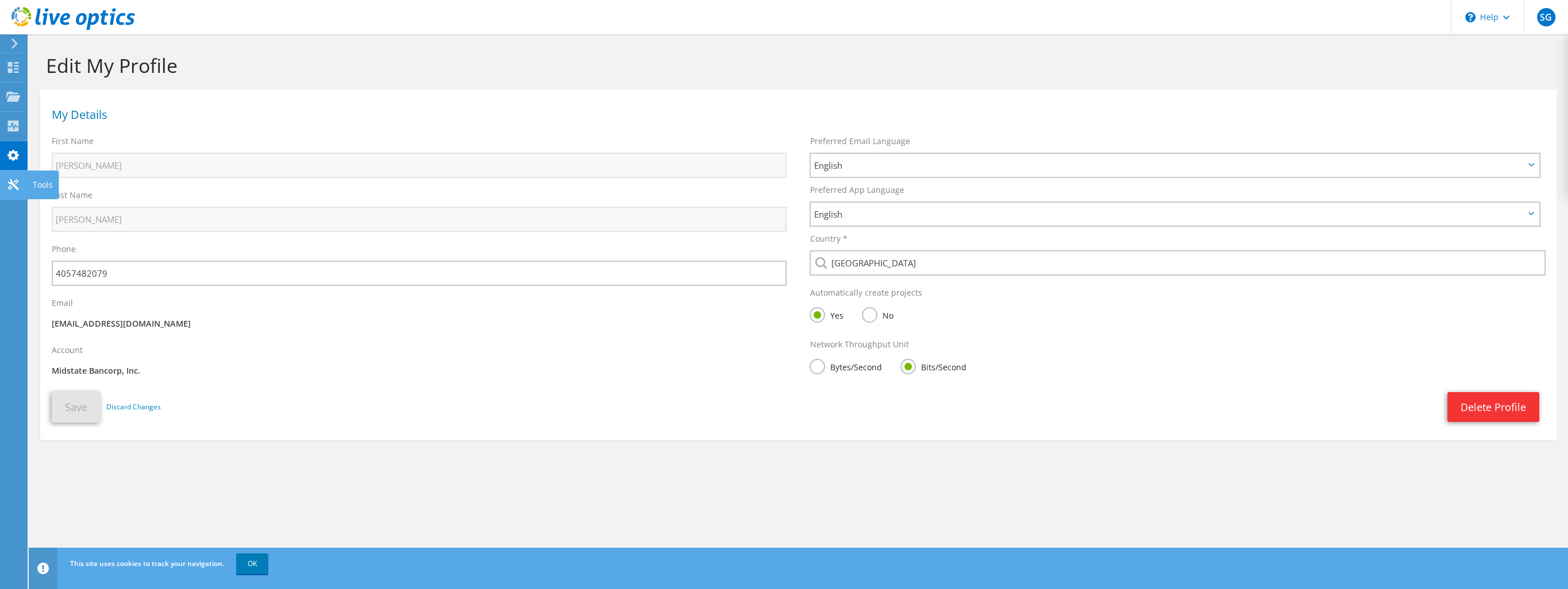
click at [12, 189] on icon at bounding box center [13, 184] width 13 height 11
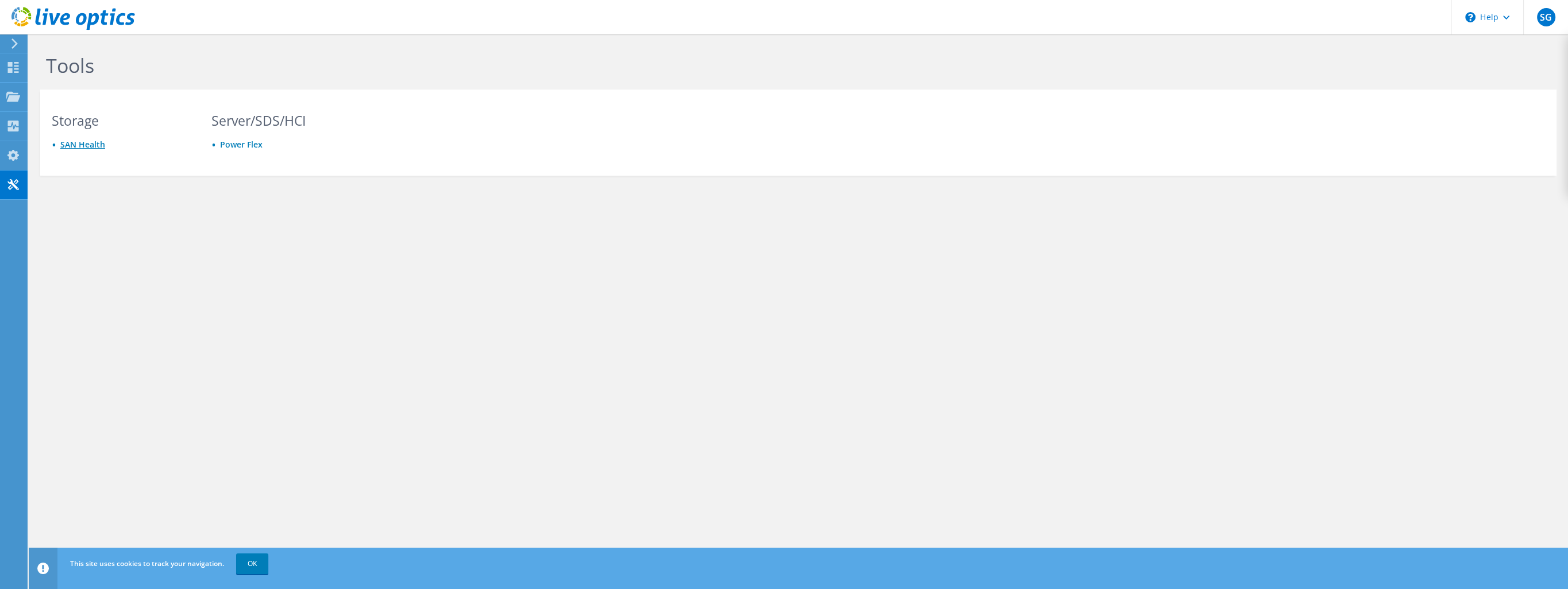
click at [82, 142] on link "SAN Health" at bounding box center [82, 144] width 44 height 11
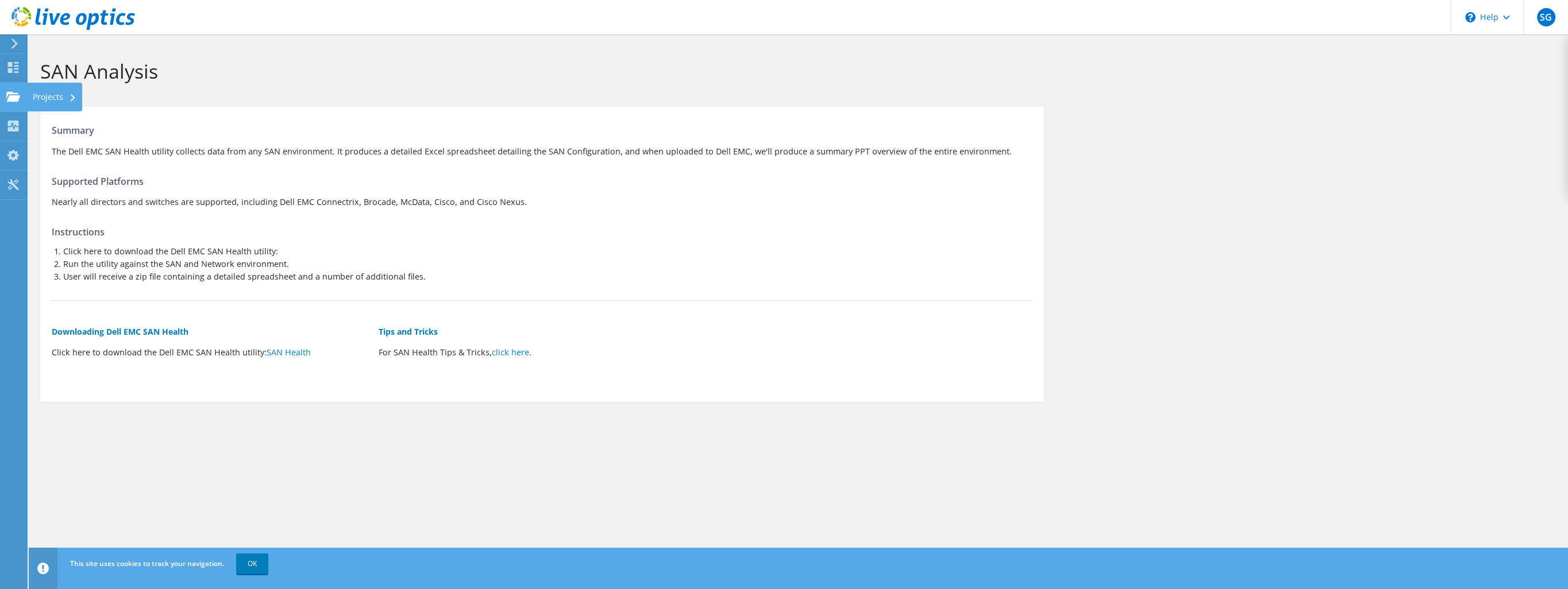
click at [19, 97] on use at bounding box center [13, 96] width 13 height 10
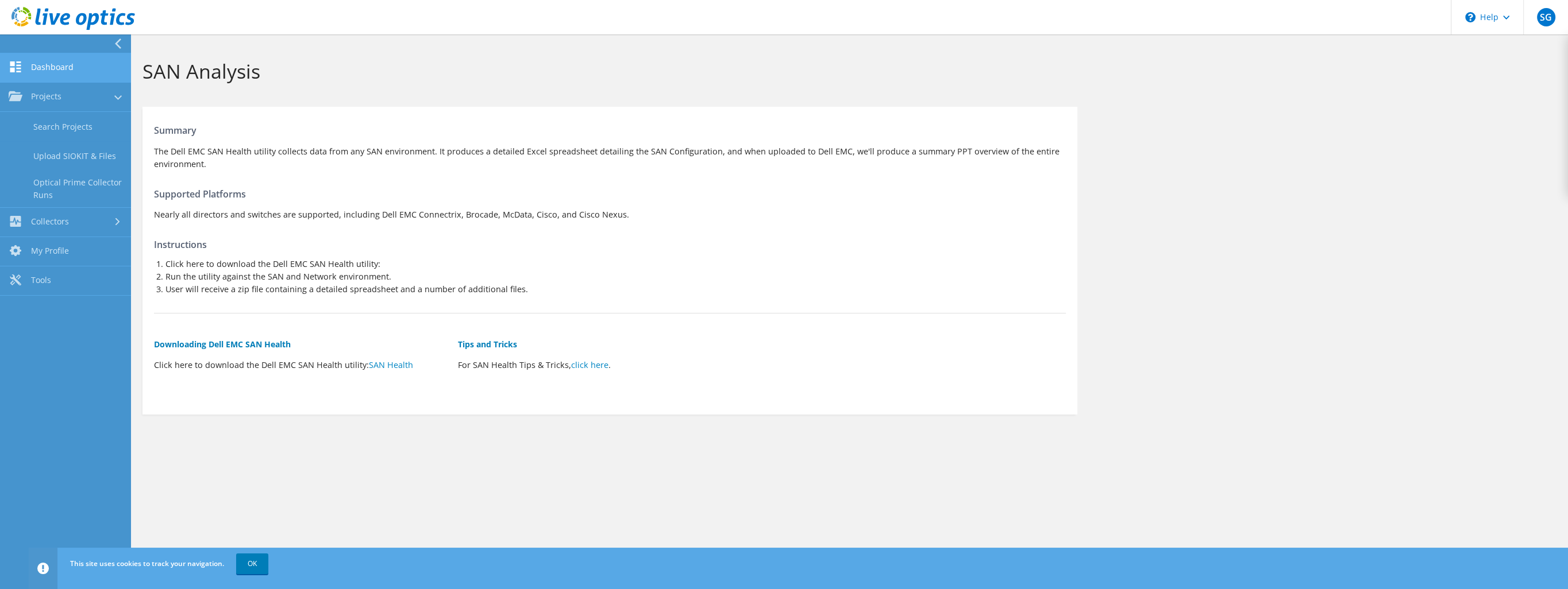
click at [64, 69] on link "Dashboard" at bounding box center [65, 68] width 131 height 29
